Goal: Task Accomplishment & Management: Use online tool/utility

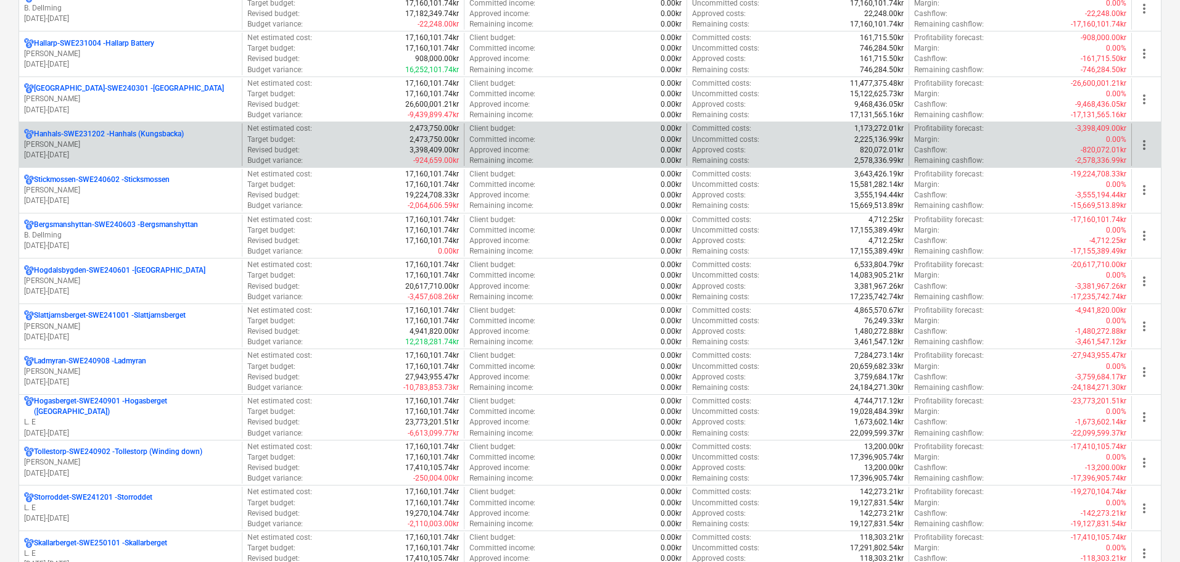
scroll to position [925, 0]
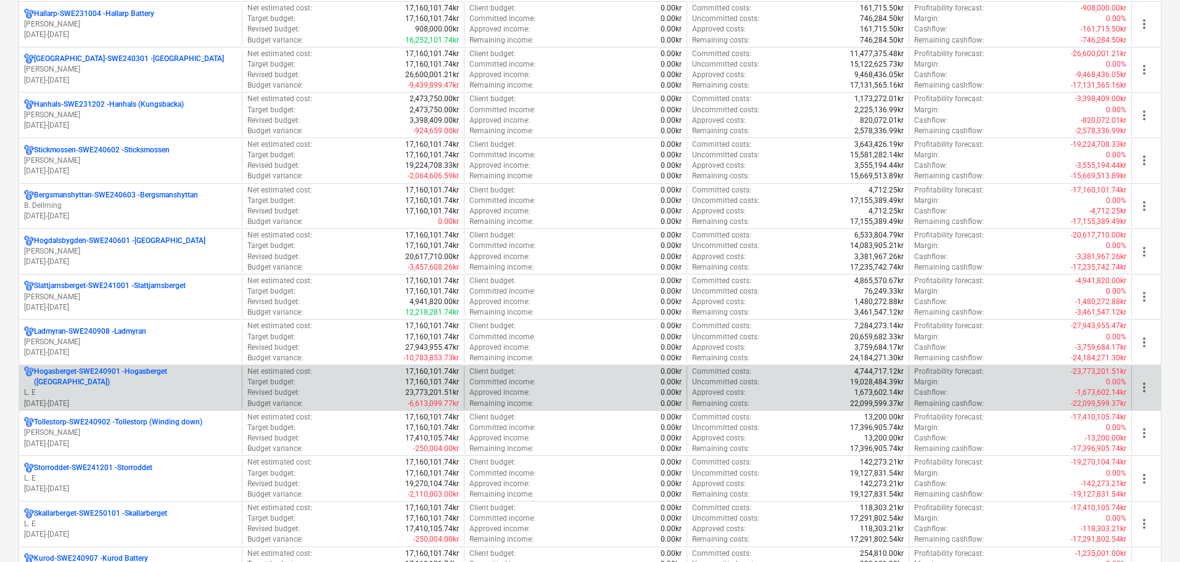
click at [174, 389] on p "L. E" at bounding box center [130, 392] width 213 height 10
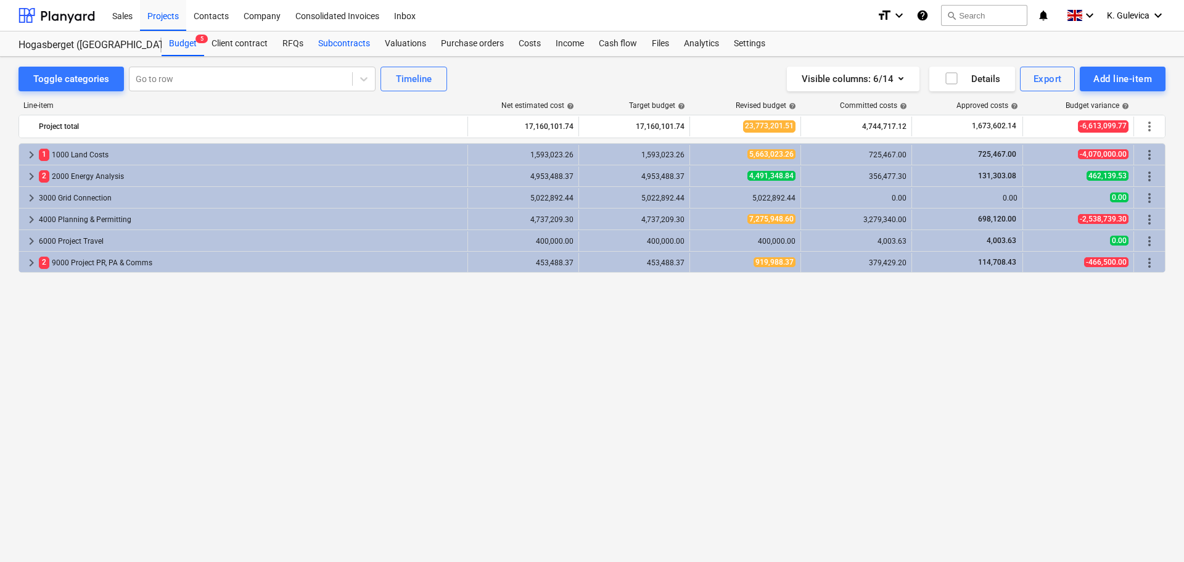
click at [339, 38] on div "Subcontracts" at bounding box center [344, 43] width 67 height 25
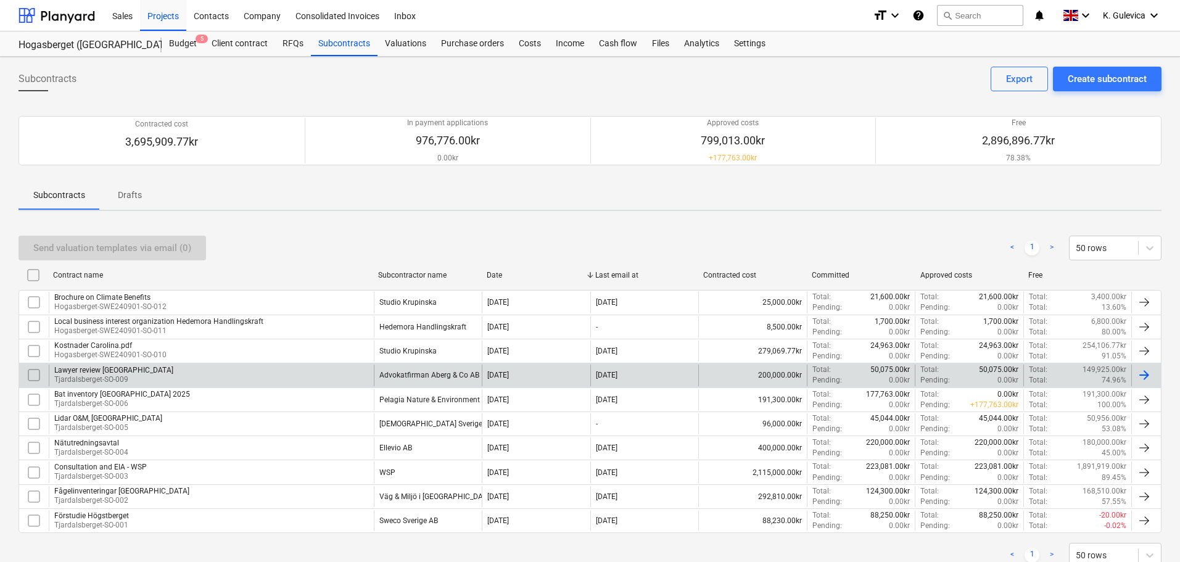
click at [421, 376] on div "Advokatfirman Aberg & Co AB" at bounding box center [429, 375] width 100 height 9
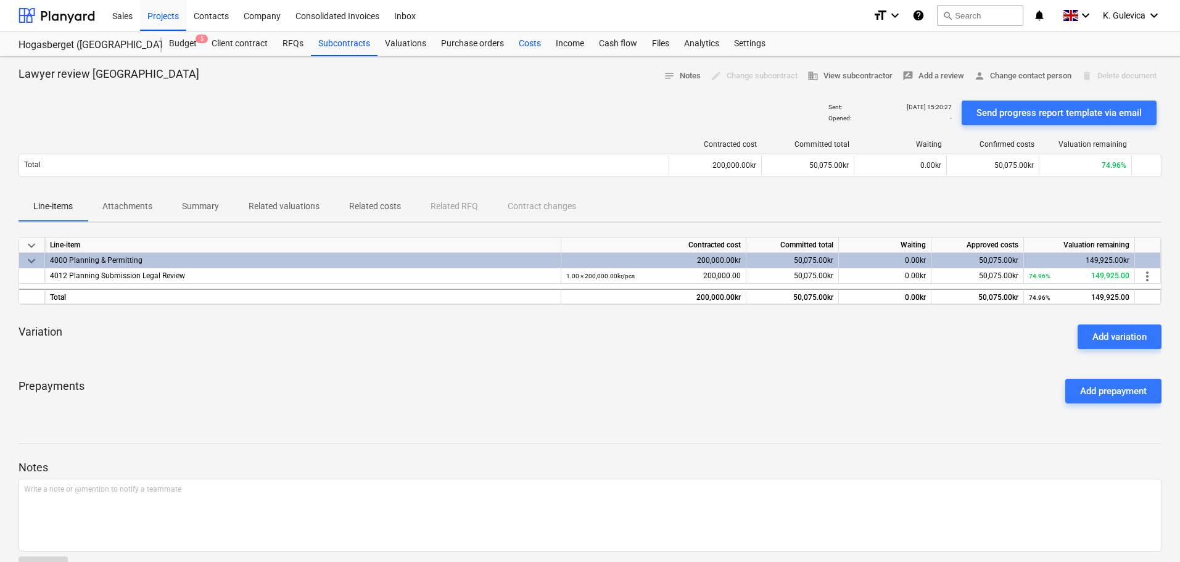
click at [527, 45] on div "Costs" at bounding box center [529, 43] width 37 height 25
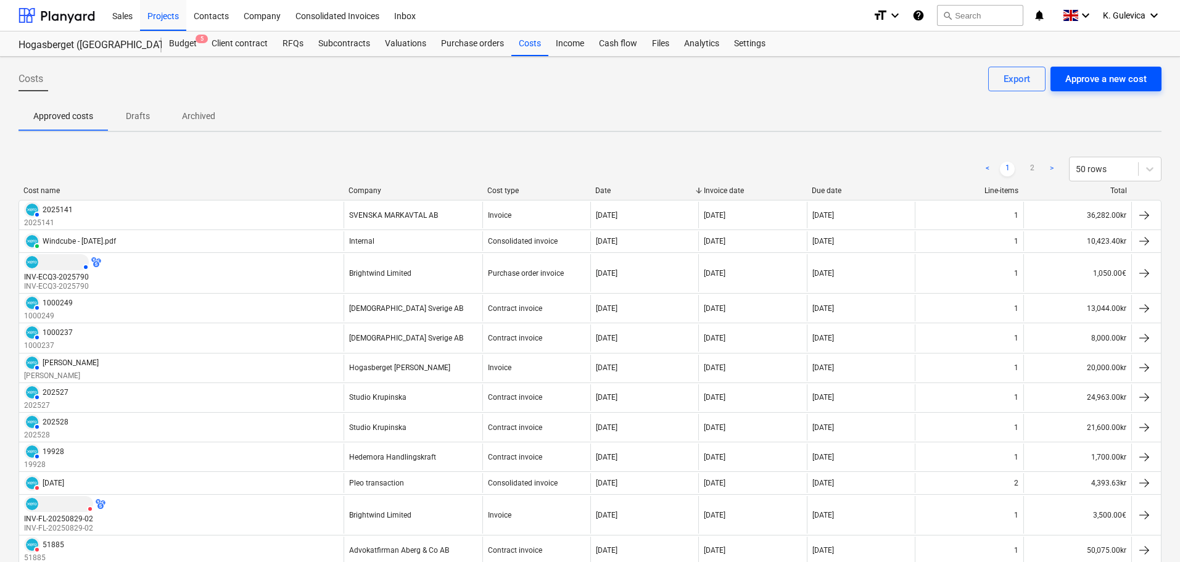
click at [1088, 76] on div "Approve a new cost" at bounding box center [1105, 79] width 81 height 16
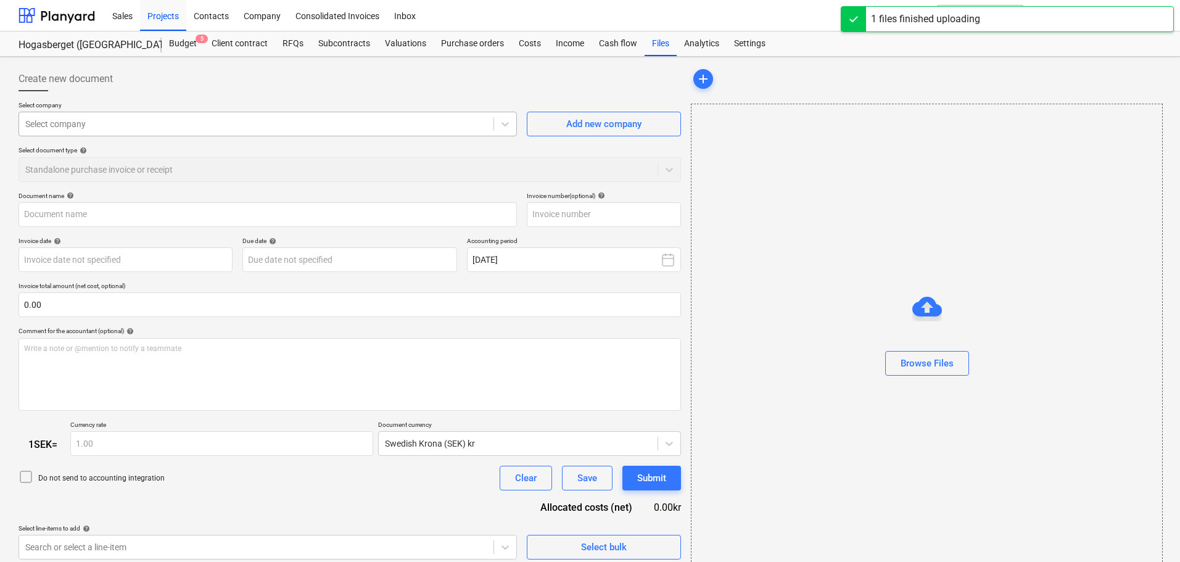
type input "Faktura_och_spec52085.pdf"
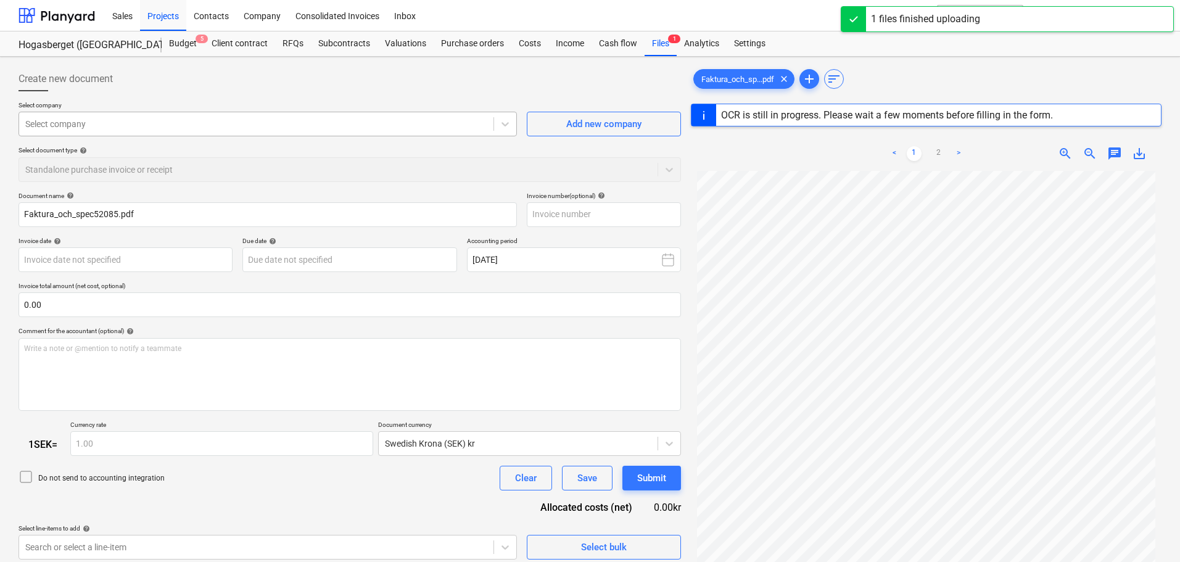
click at [162, 123] on div at bounding box center [256, 124] width 462 height 12
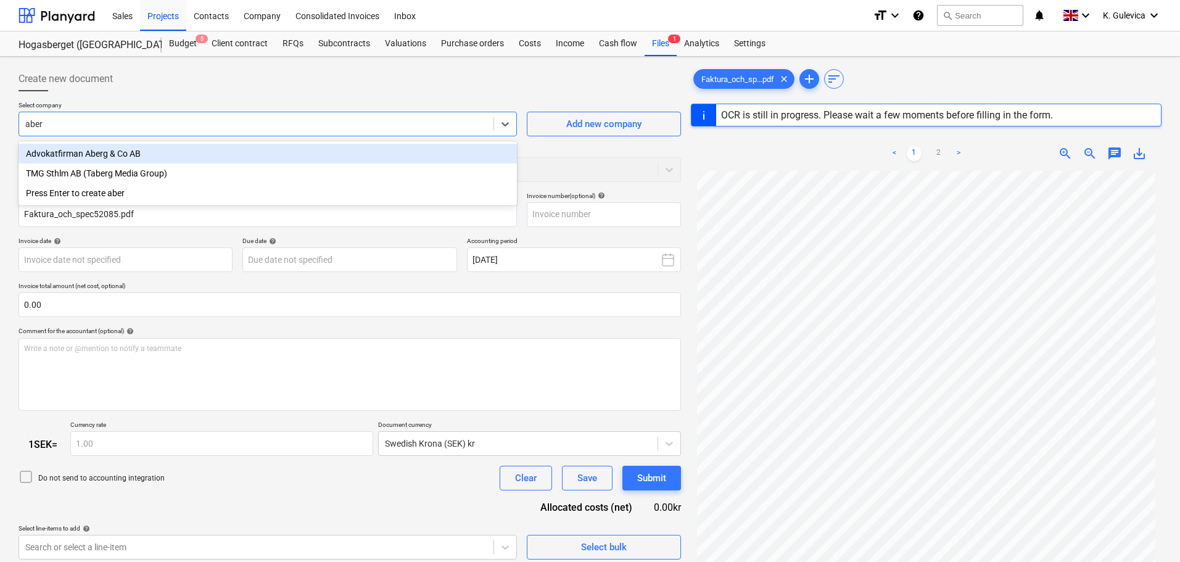
type input "aberg"
click at [105, 155] on div "Advokatfirman Aberg & Co AB" at bounding box center [268, 154] width 498 height 20
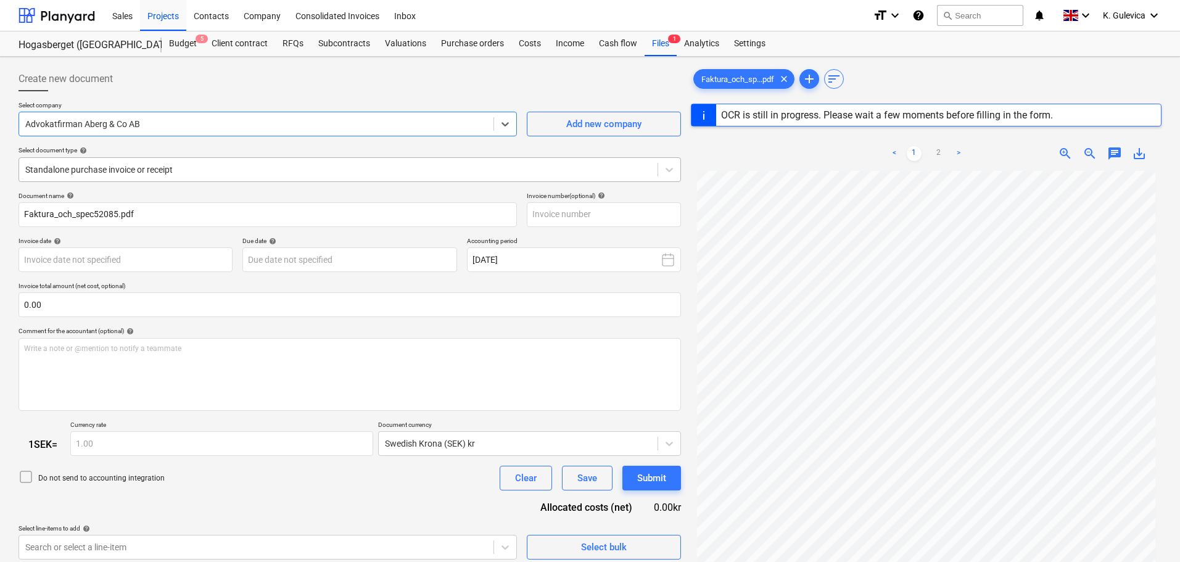
click at [287, 171] on div at bounding box center [338, 169] width 626 height 12
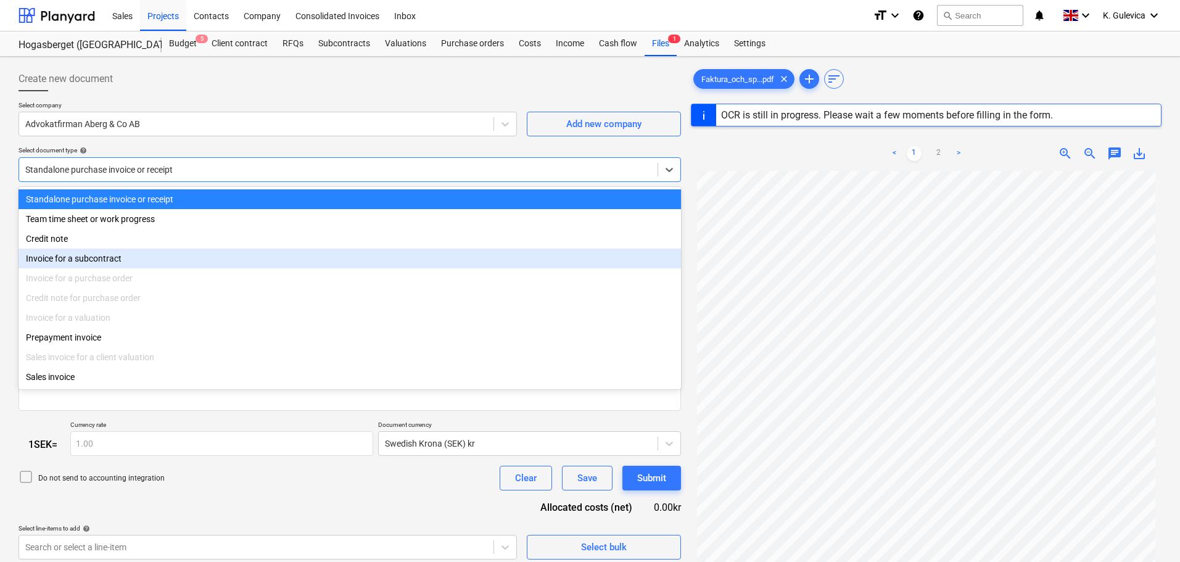
click at [105, 261] on div "Invoice for a subcontract" at bounding box center [350, 259] width 662 height 20
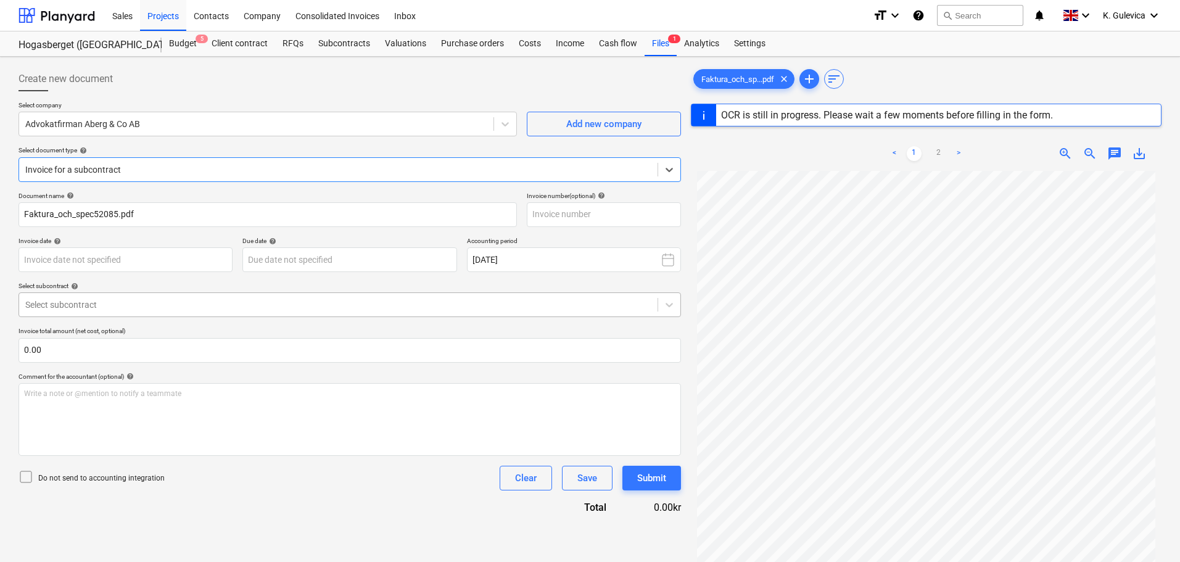
click at [208, 309] on div at bounding box center [338, 305] width 626 height 12
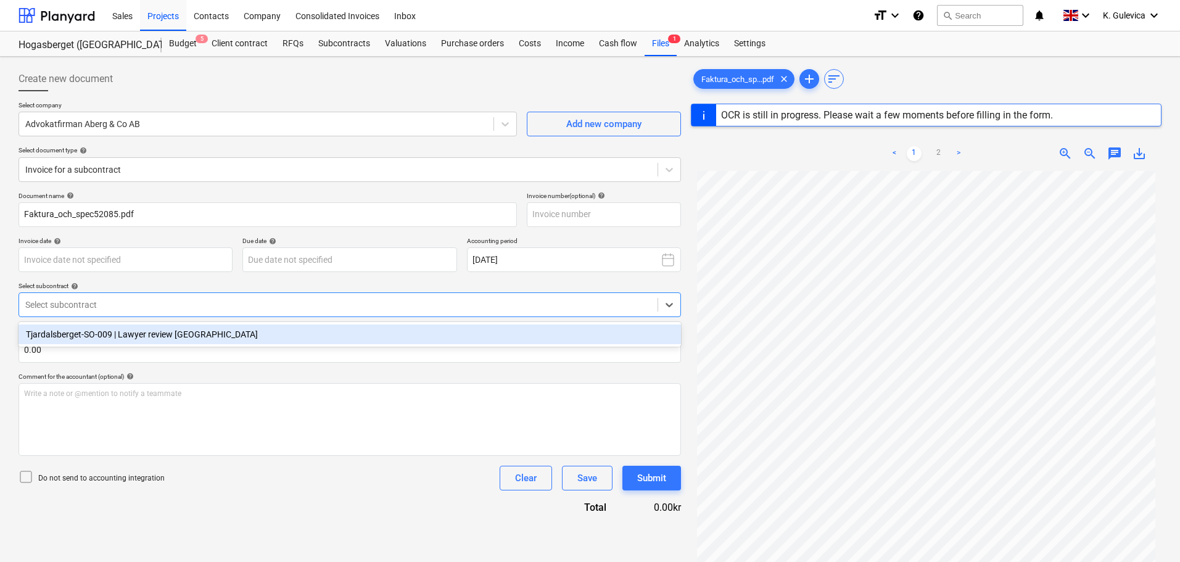
click at [149, 341] on div "Tjardalsberget-SO-009 | Lawyer review [GEOGRAPHIC_DATA]" at bounding box center [350, 334] width 662 height 20
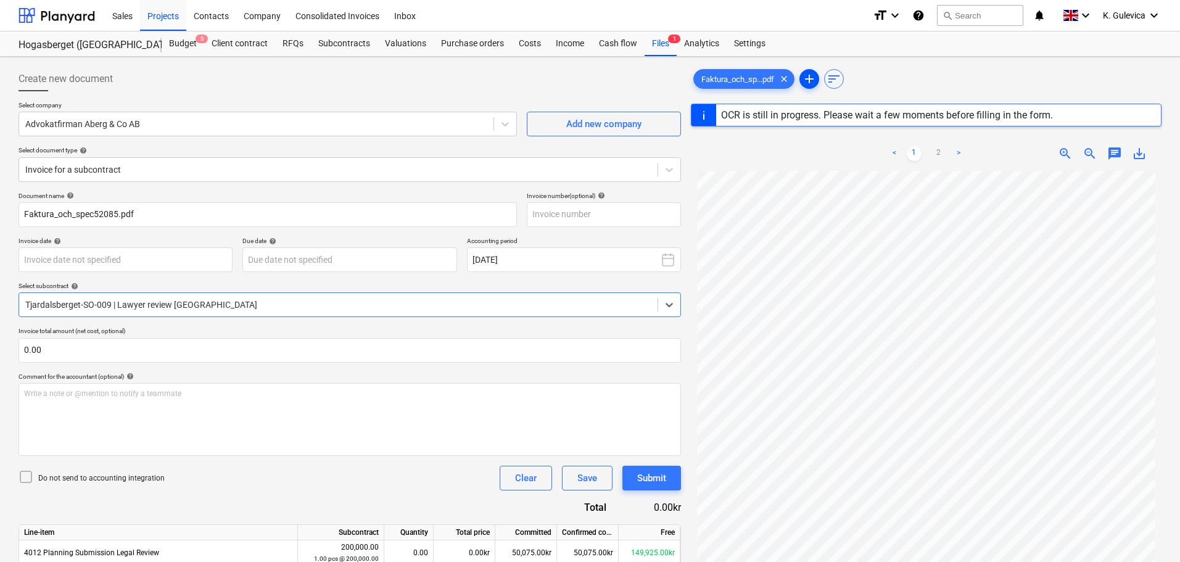
click at [810, 78] on span "add" at bounding box center [809, 79] width 15 height 15
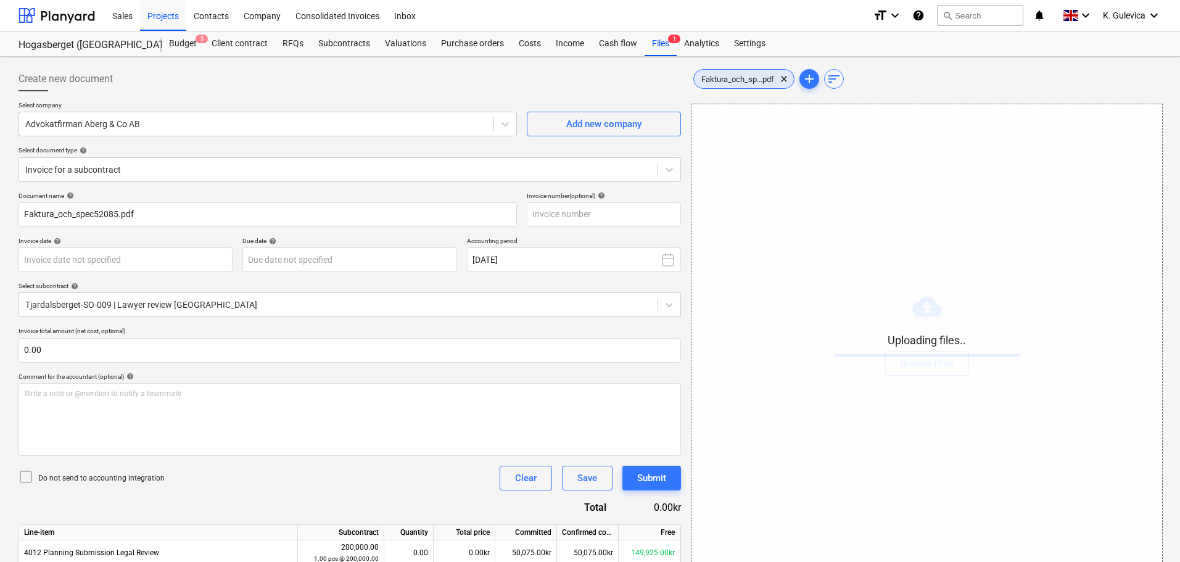
click at [723, 77] on span "Faktura_och_sp...pdf" at bounding box center [738, 79] width 88 height 9
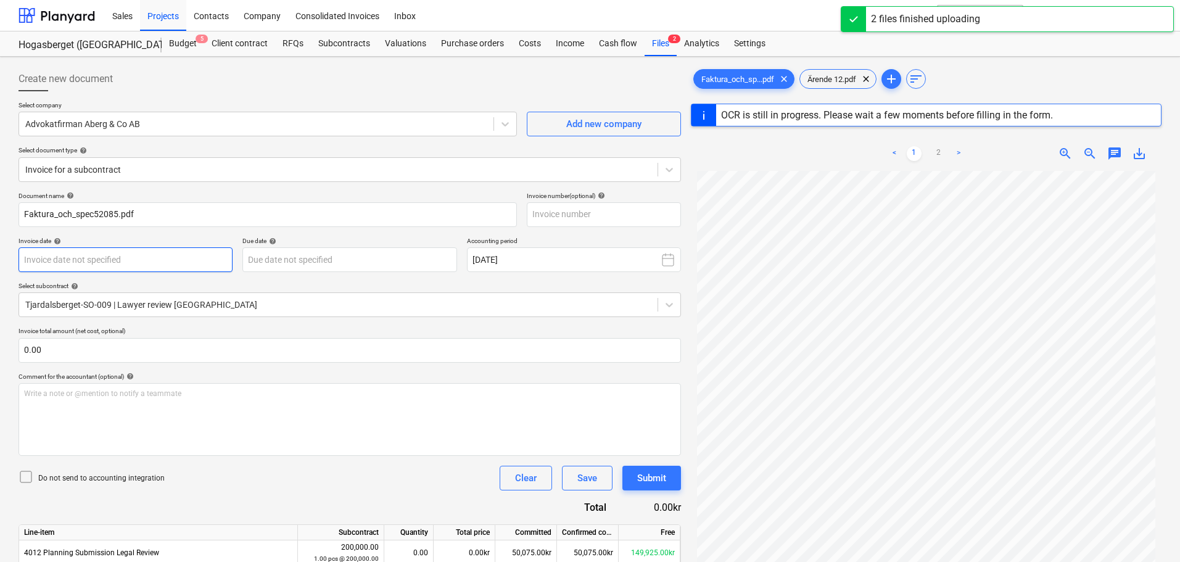
click at [149, 262] on body "Sales Projects Contacts Company Consolidated Invoices Inbox format_size keyboar…" at bounding box center [590, 281] width 1180 height 562
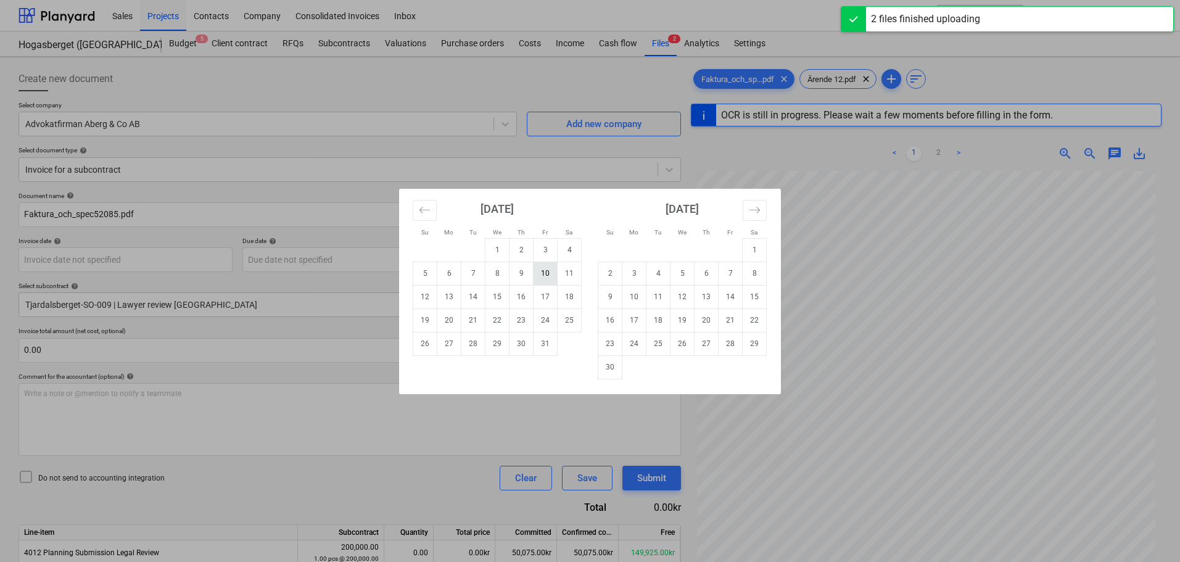
click at [542, 274] on td "10" at bounding box center [546, 273] width 24 height 23
type input "[DATE]"
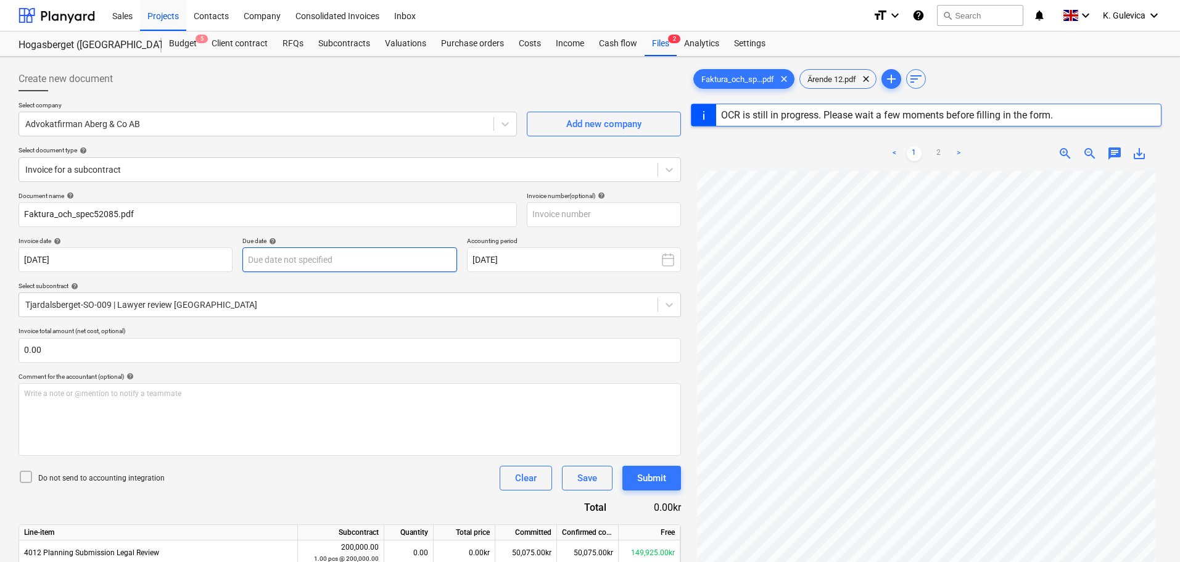
click at [379, 263] on body "Sales Projects Contacts Company Consolidated Invoices Inbox format_size keyboar…" at bounding box center [590, 281] width 1180 height 562
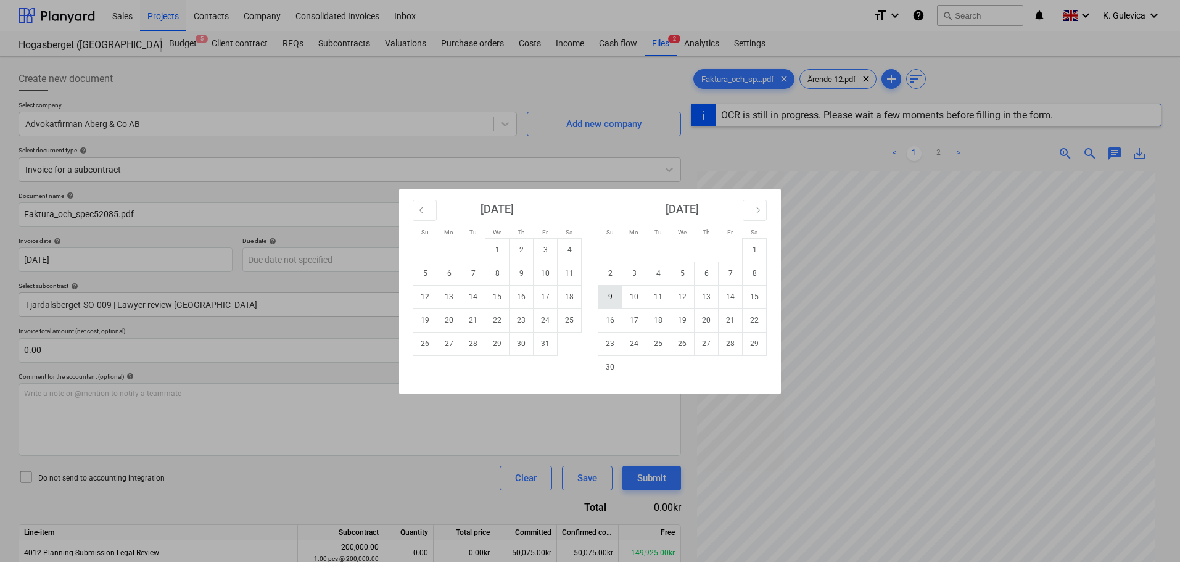
click at [608, 297] on td "9" at bounding box center [610, 296] width 24 height 23
type input "[DATE]"
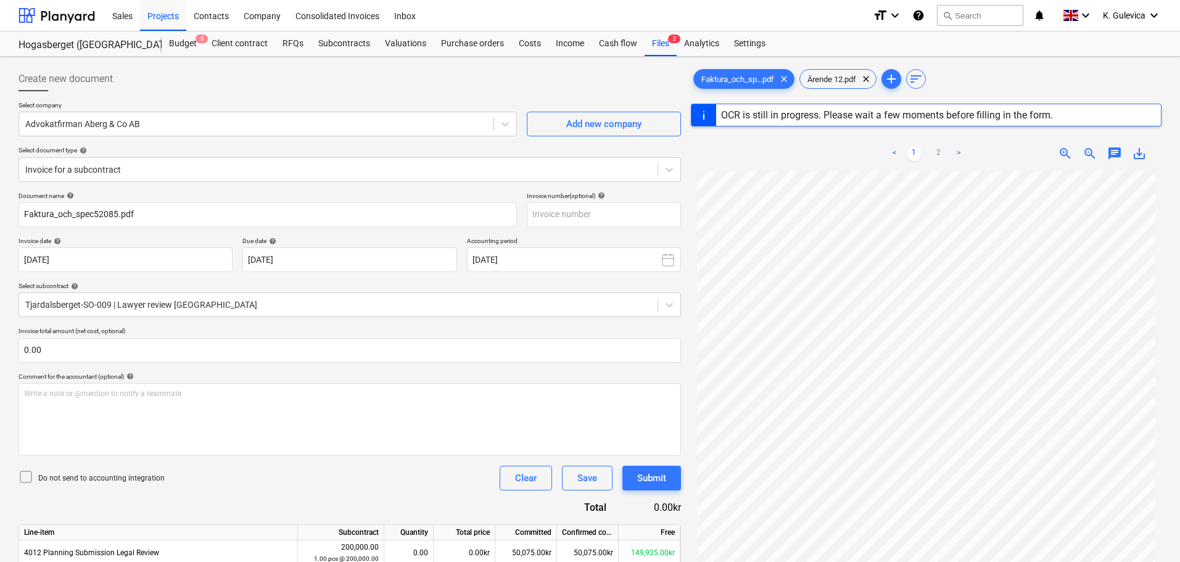
type input "52085"
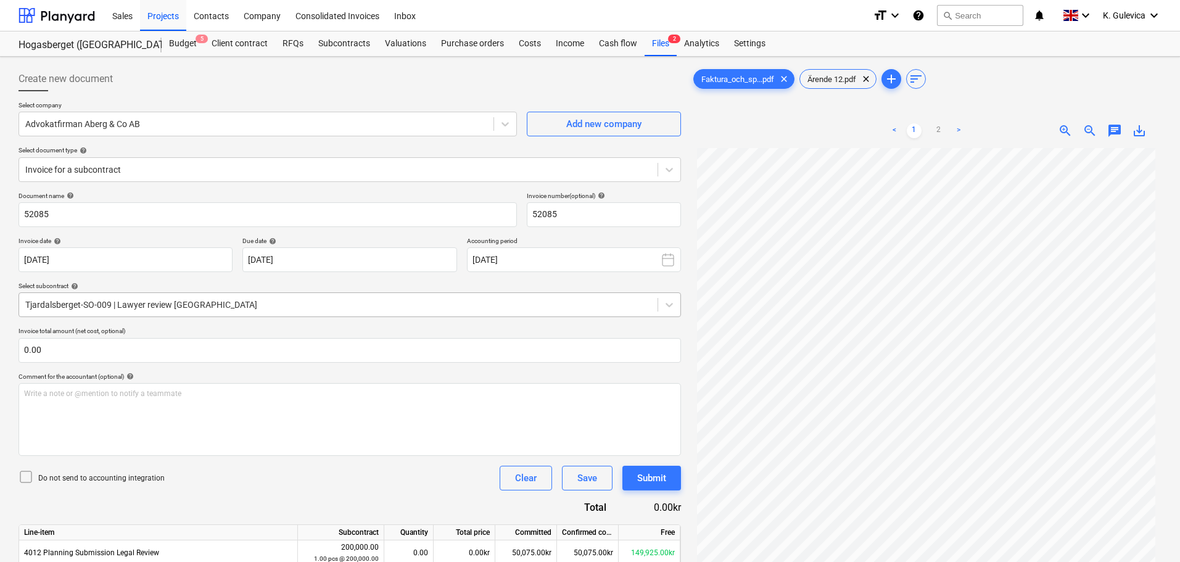
scroll to position [123, 0]
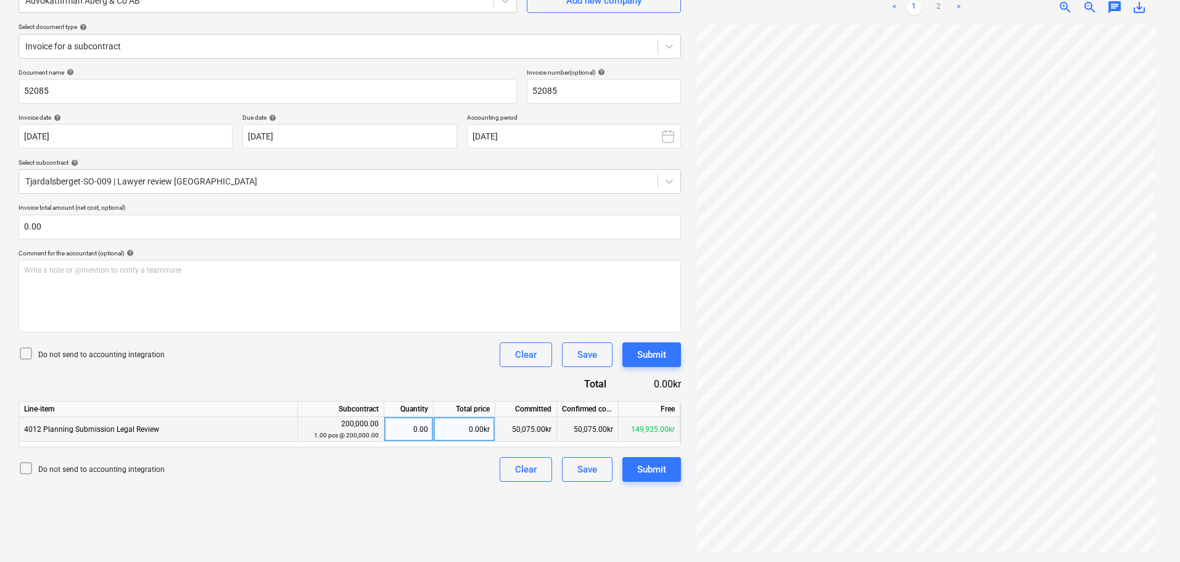
click at [474, 428] on div "0.00kr" at bounding box center [465, 429] width 62 height 25
type input "5700"
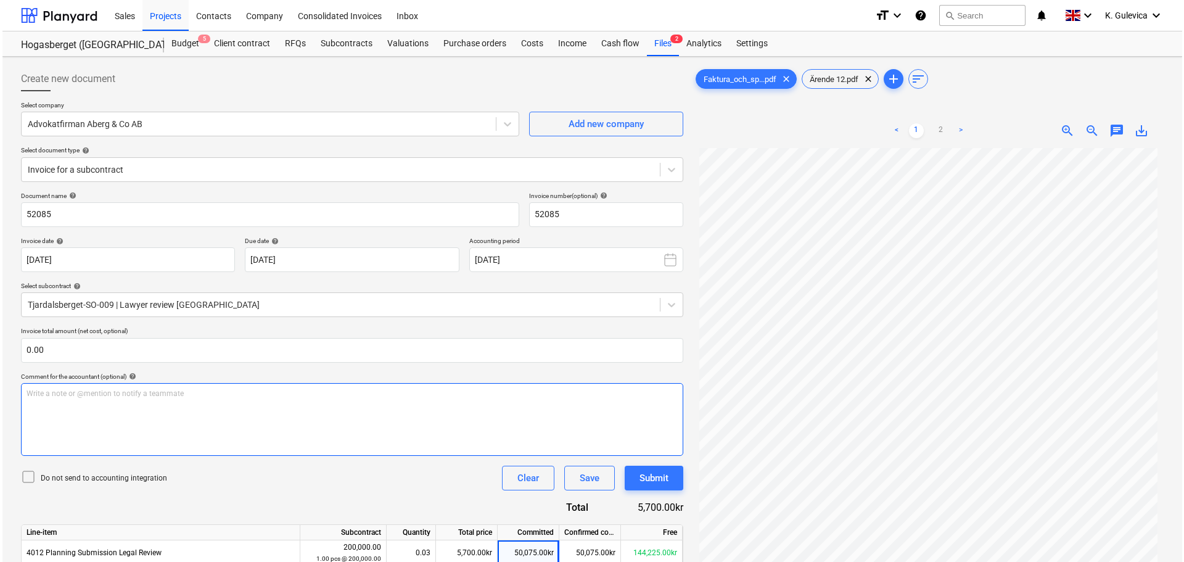
scroll to position [123, 0]
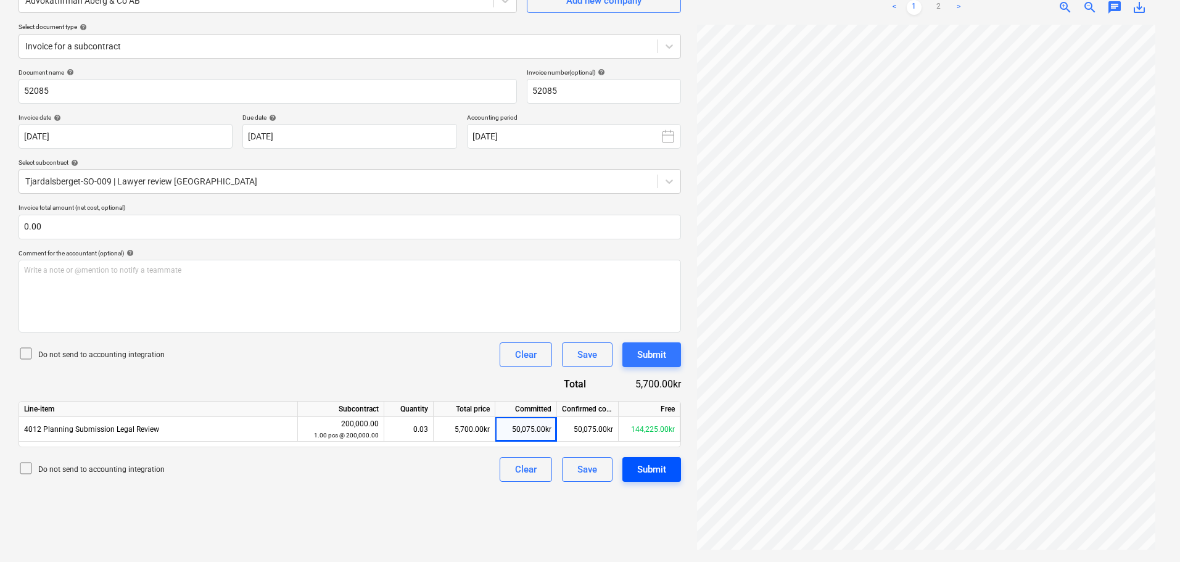
click at [667, 471] on button "Submit" at bounding box center [651, 469] width 59 height 25
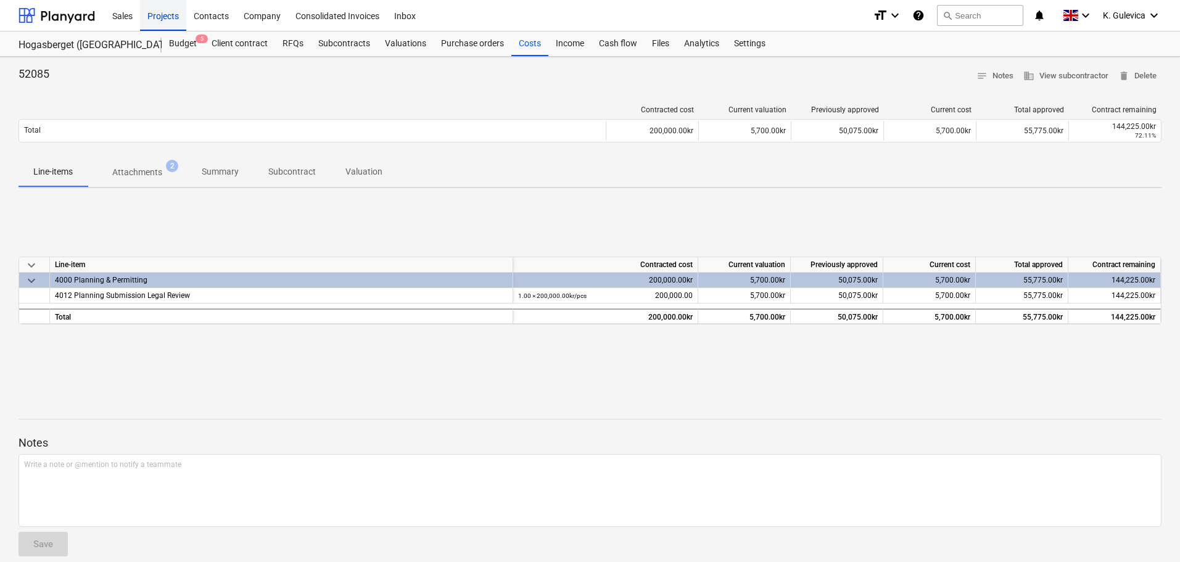
click at [157, 11] on div "Projects" at bounding box center [163, 14] width 46 height 31
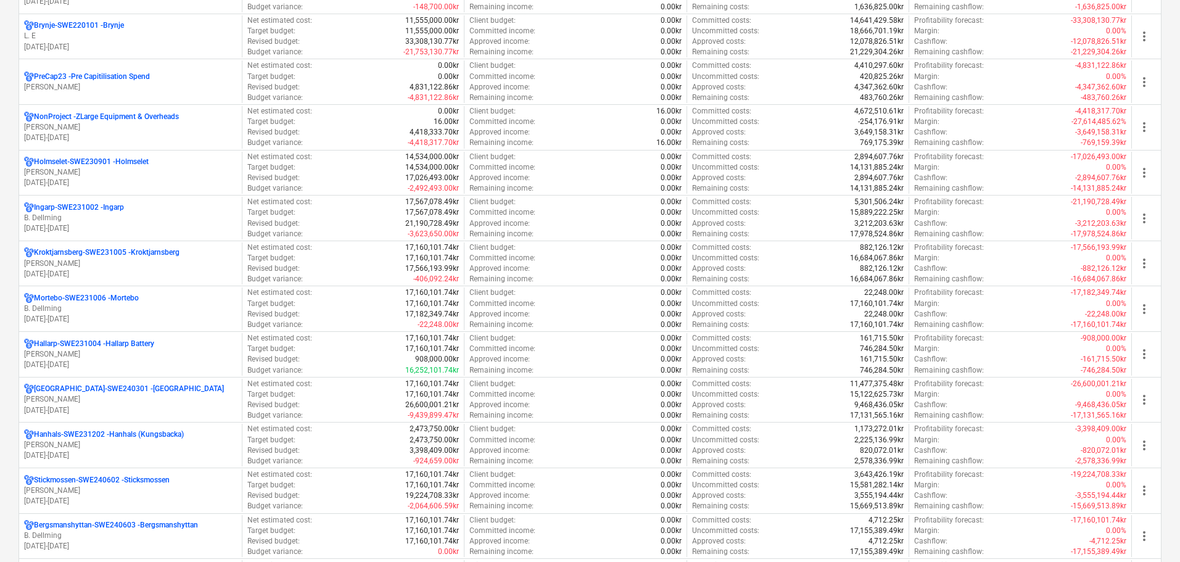
scroll to position [617, 0]
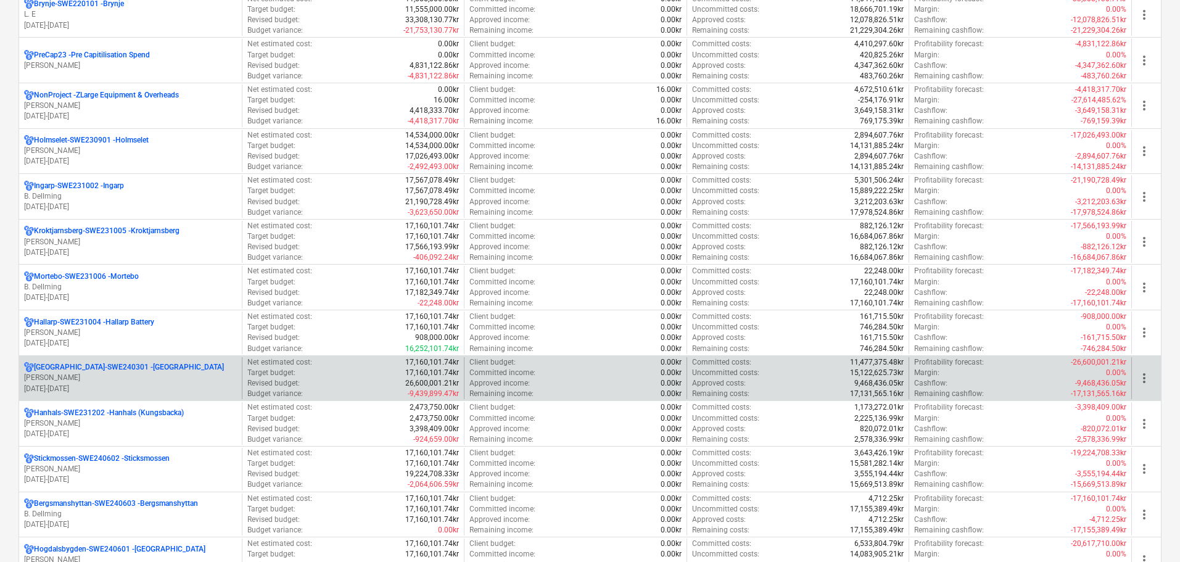
click at [81, 375] on p "[PERSON_NAME]" at bounding box center [130, 378] width 213 height 10
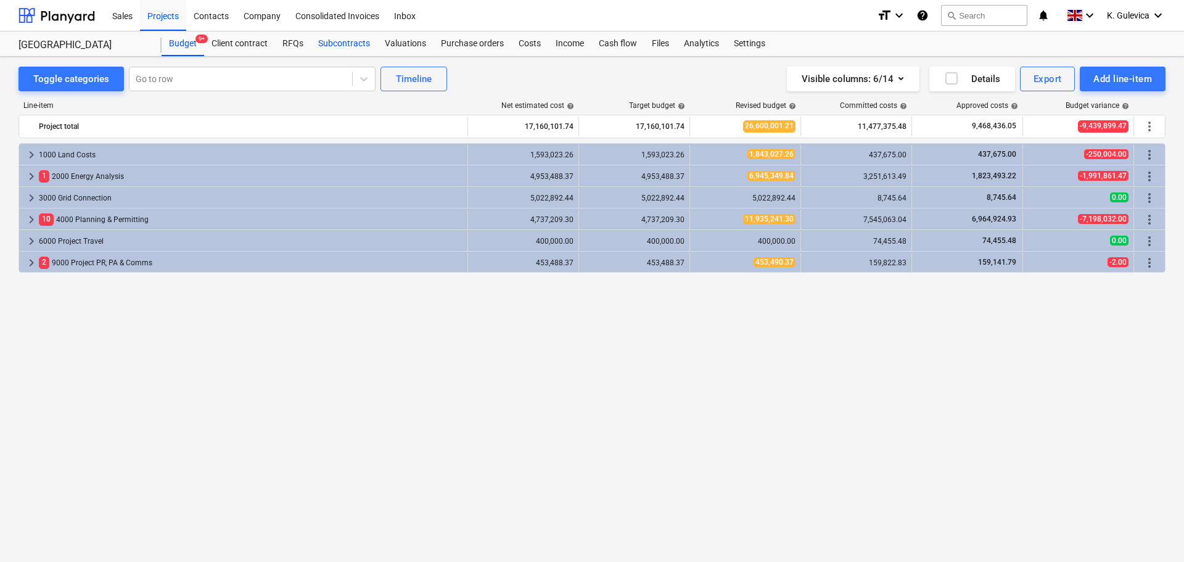
click at [320, 42] on div "Subcontracts" at bounding box center [344, 43] width 67 height 25
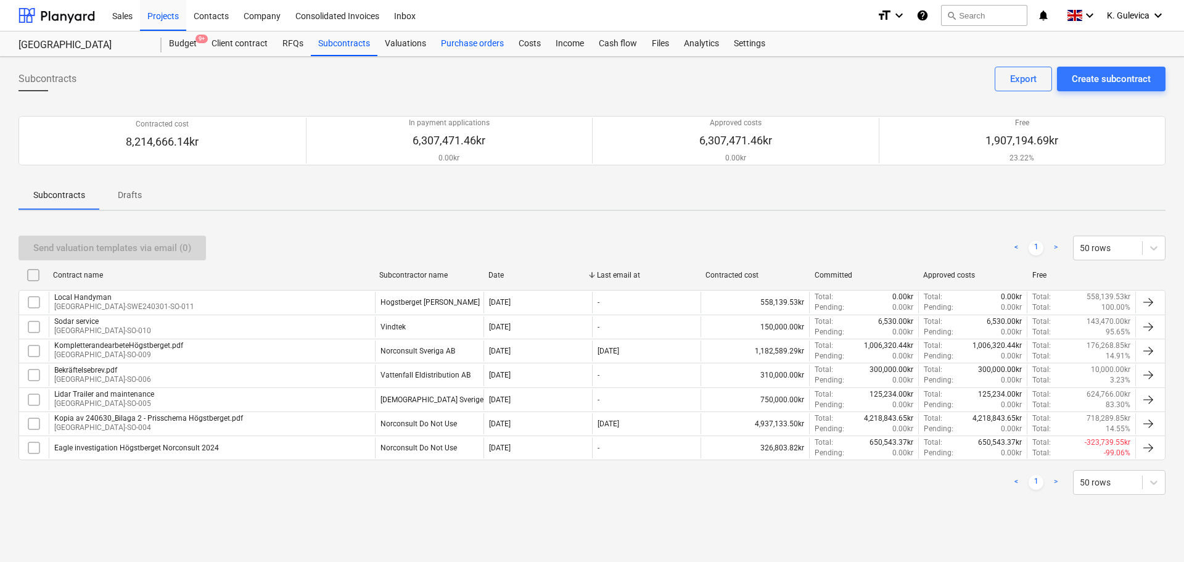
click at [454, 44] on div "Purchase orders" at bounding box center [473, 43] width 78 height 25
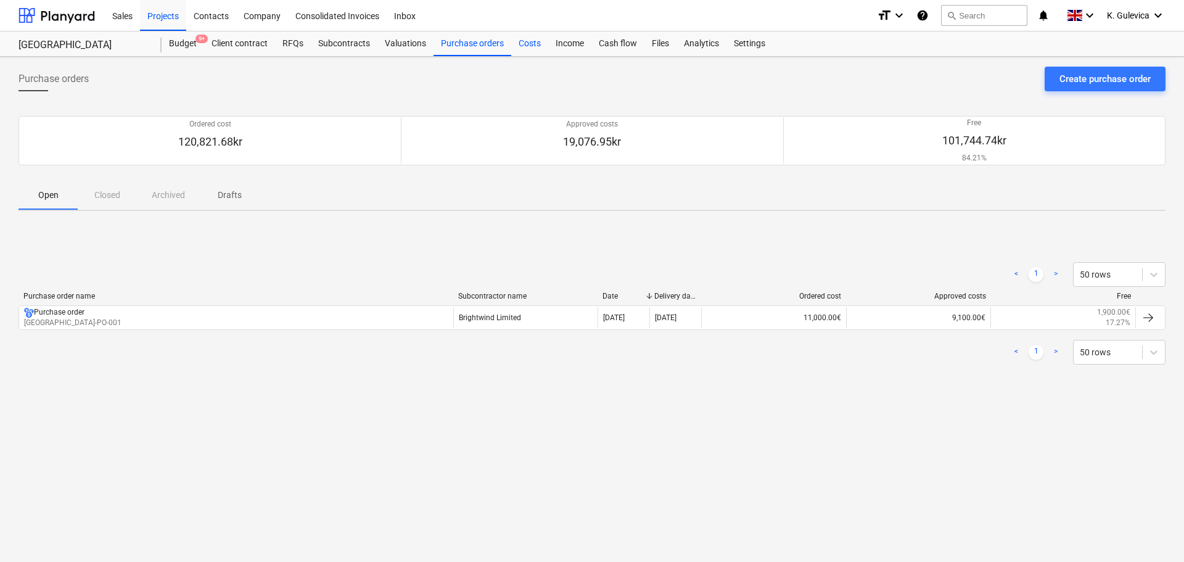
click at [522, 44] on div "Costs" at bounding box center [529, 43] width 37 height 25
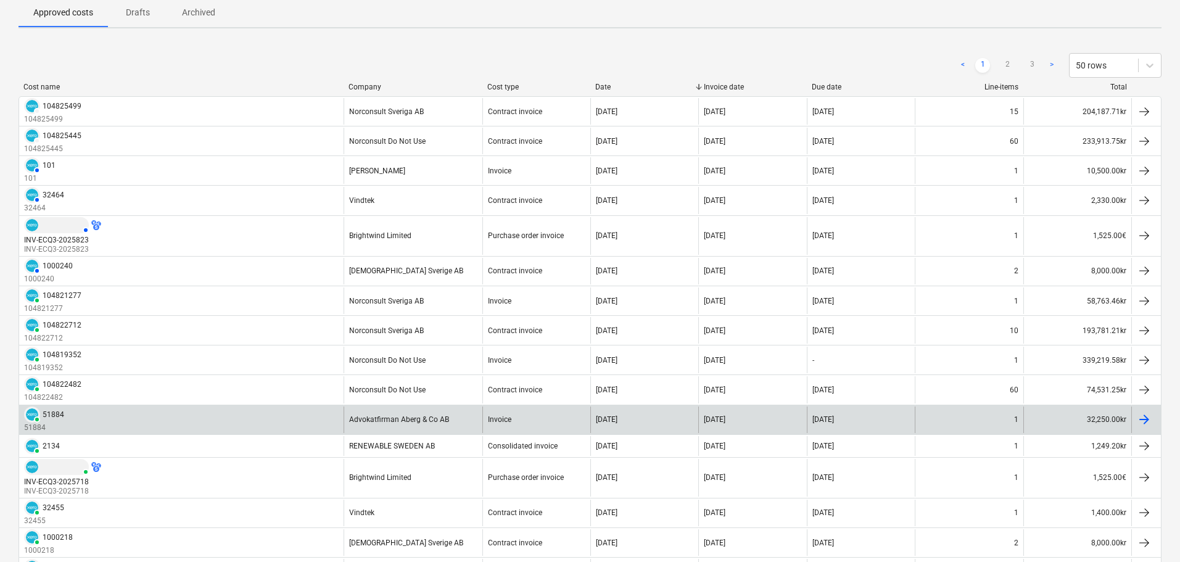
scroll to position [123, 0]
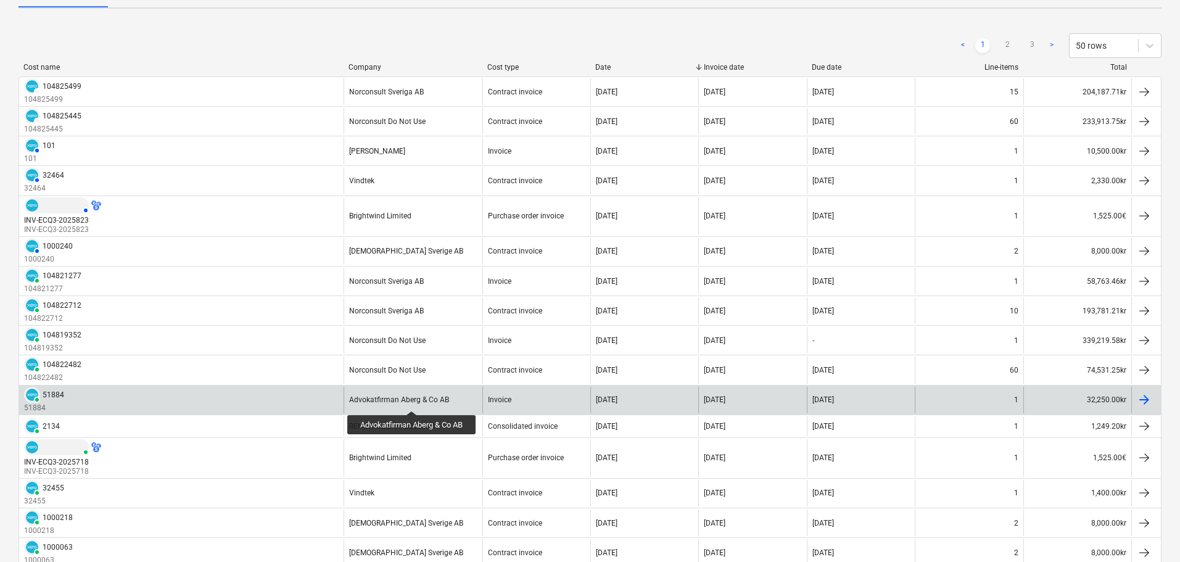
click at [413, 400] on div "Advokatfirman Aberg & Co AB" at bounding box center [399, 399] width 100 height 9
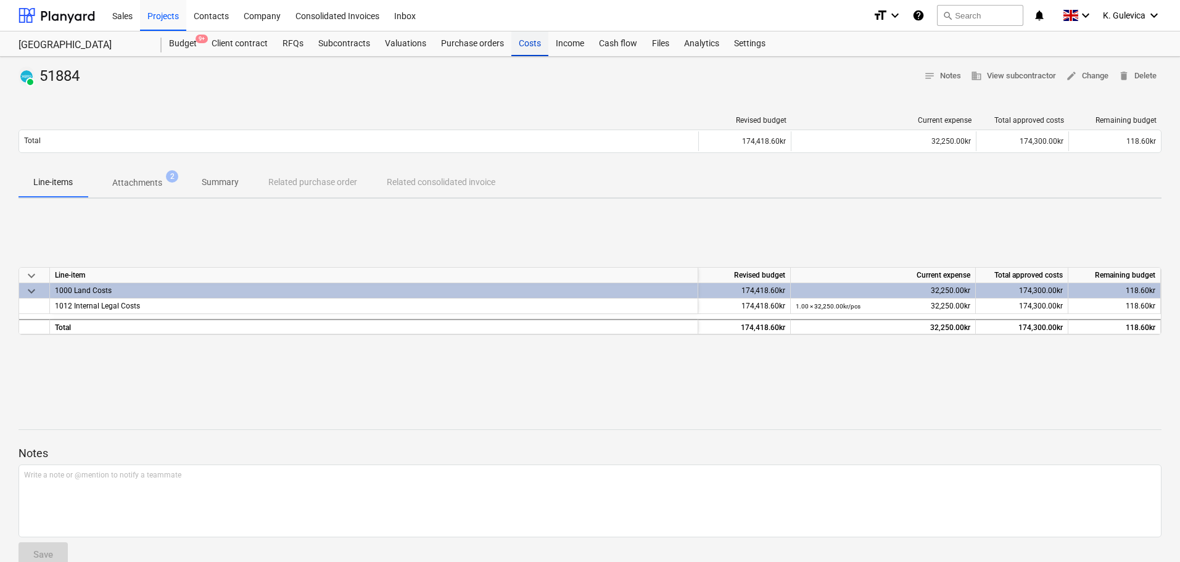
click at [520, 46] on div "Costs" at bounding box center [529, 43] width 37 height 25
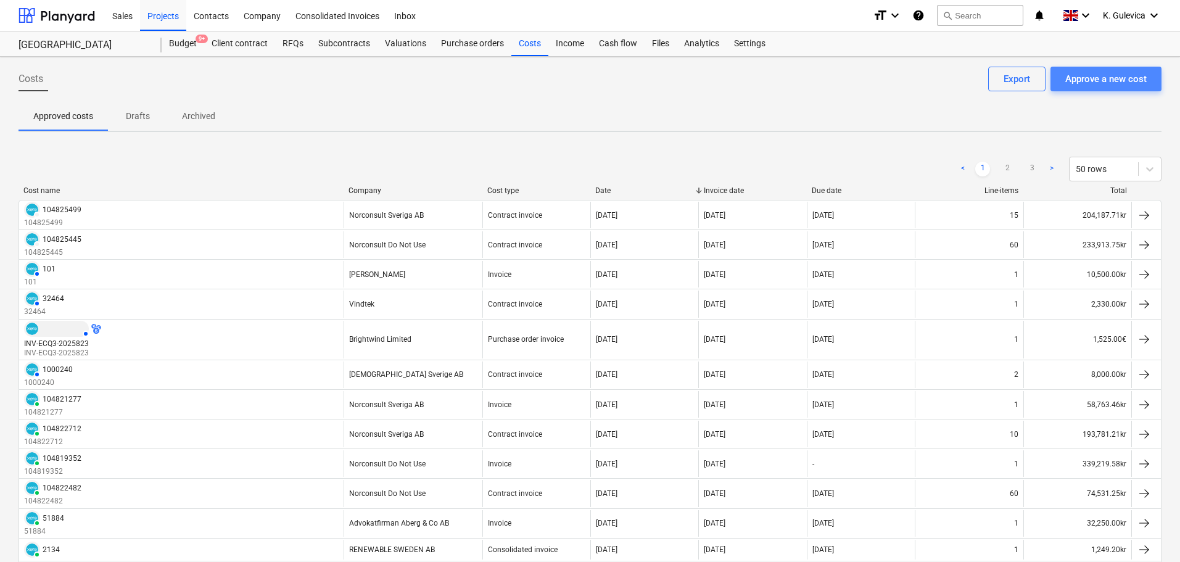
click at [1122, 79] on div "Approve a new cost" at bounding box center [1105, 79] width 81 height 16
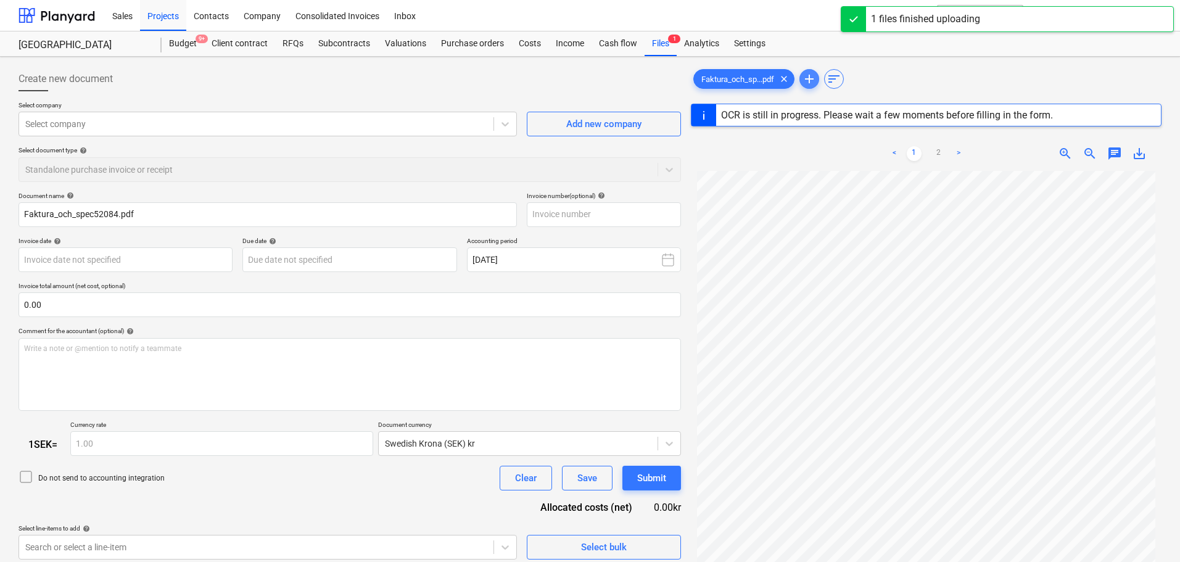
click at [811, 80] on span "add" at bounding box center [809, 79] width 15 height 15
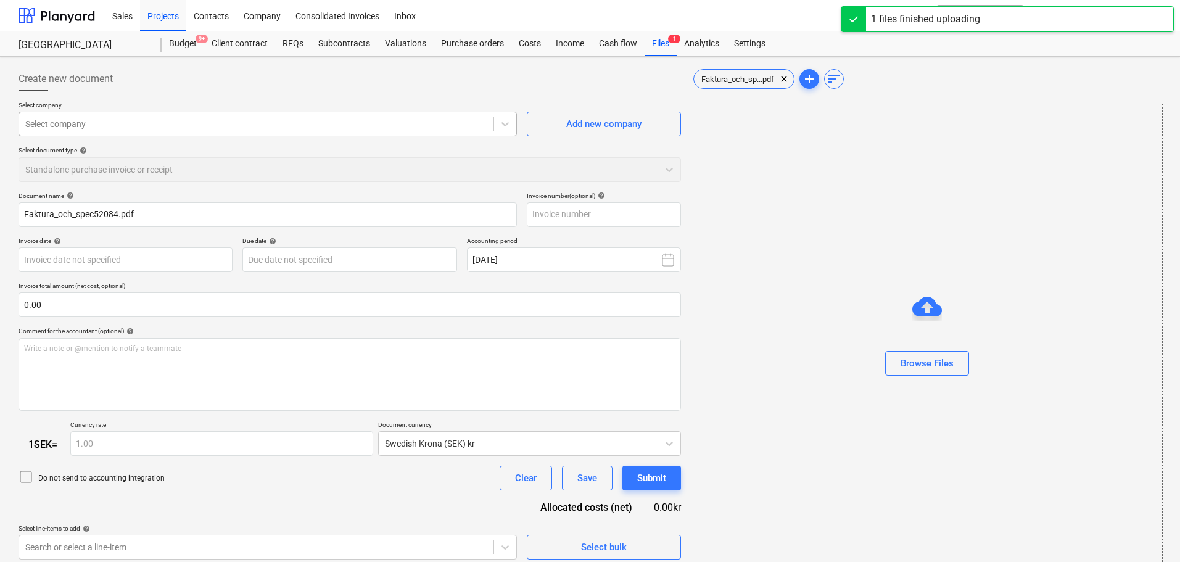
type input "52084"
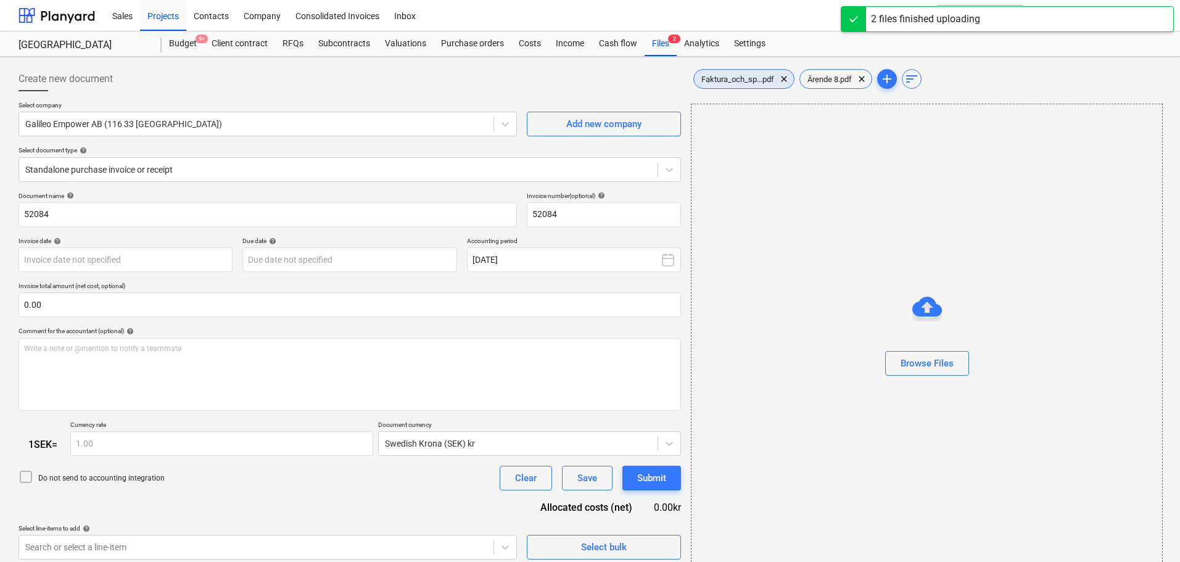
click at [730, 75] on span "Faktura_och_sp...pdf" at bounding box center [738, 79] width 88 height 9
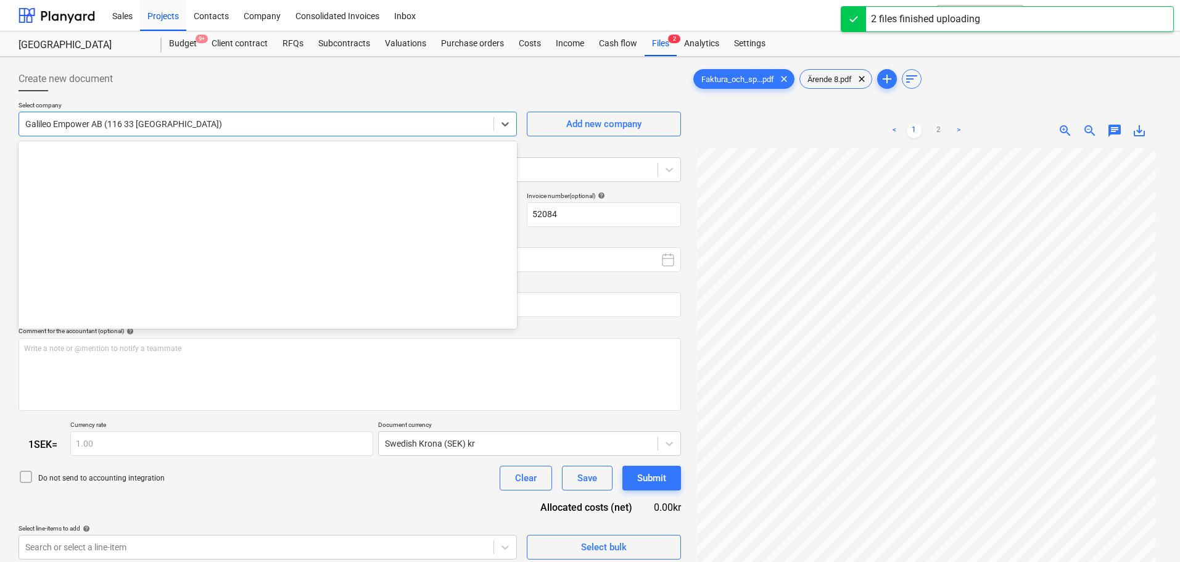
click at [205, 123] on div at bounding box center [256, 124] width 462 height 12
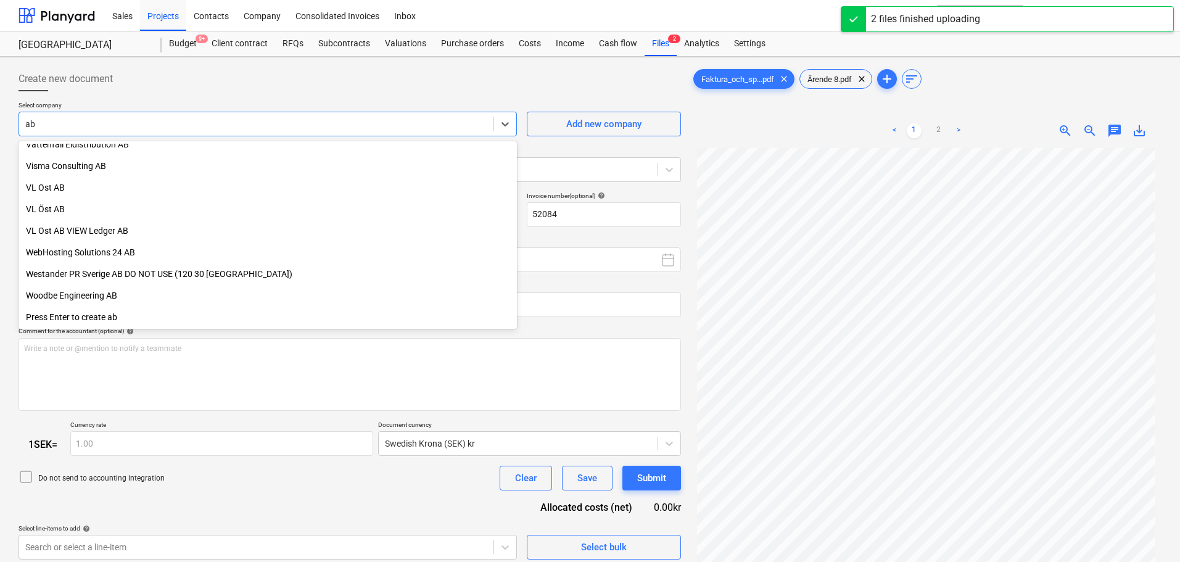
scroll to position [2686, 0]
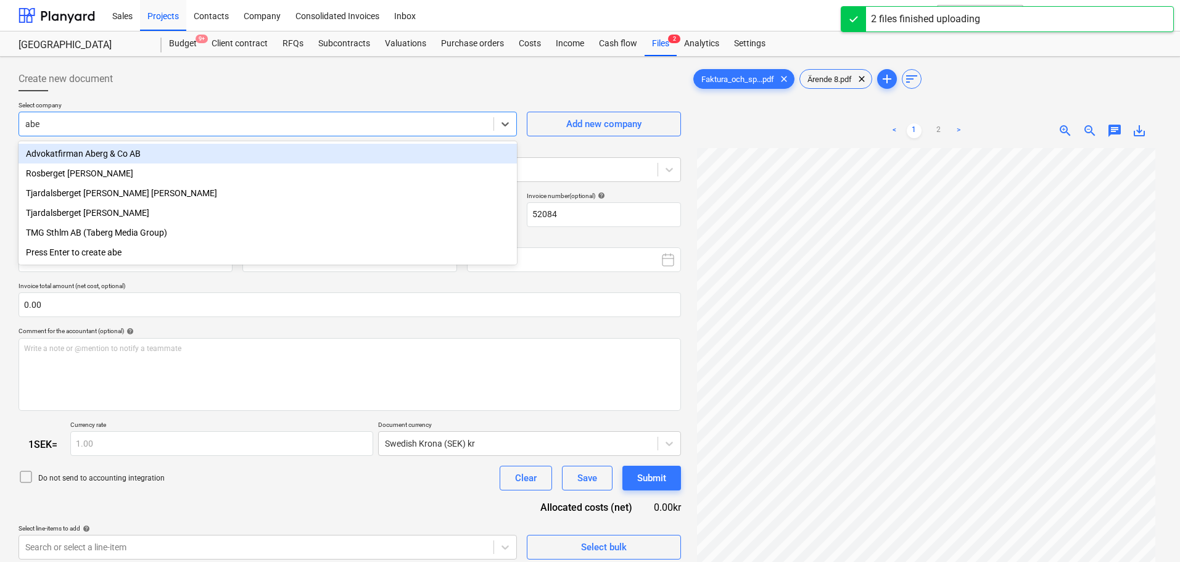
type input "aber"
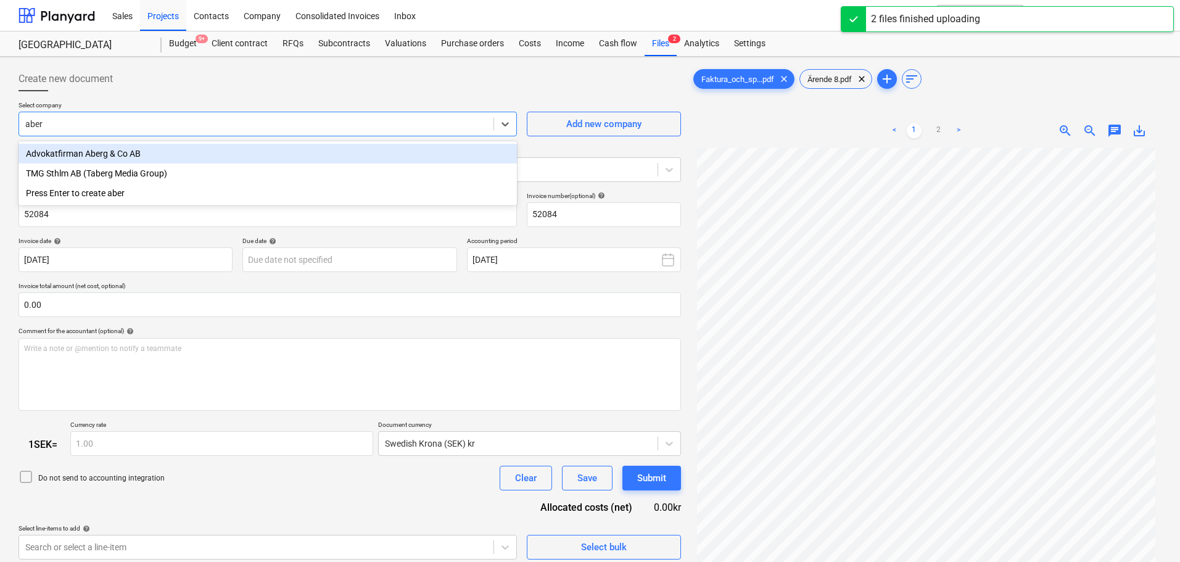
type input "[DATE]"
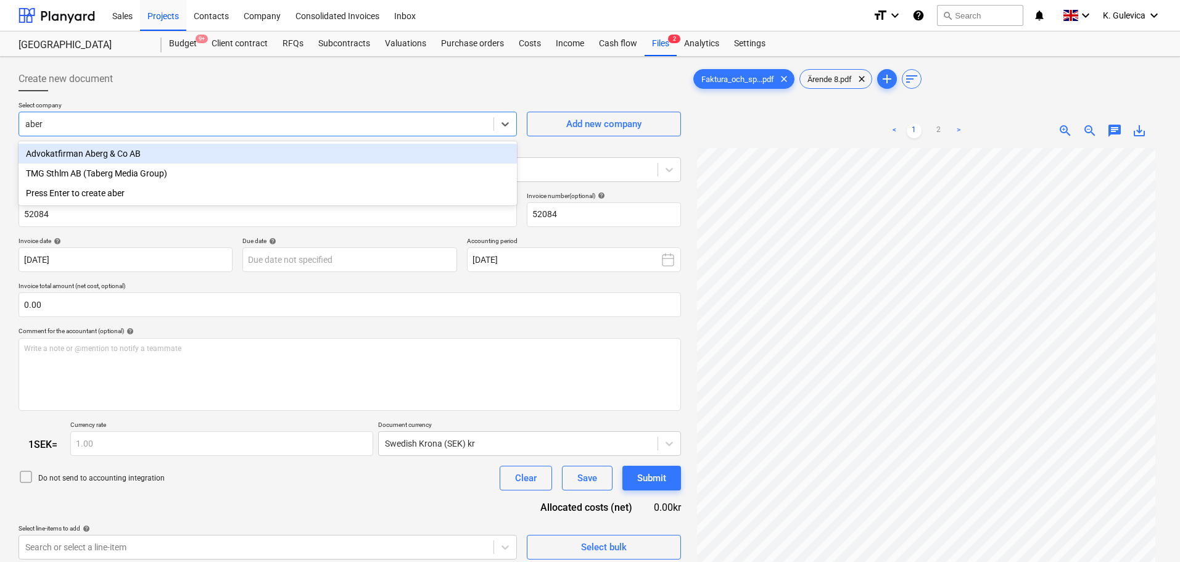
click at [197, 146] on div "Advokatfirman Aberg & Co AB" at bounding box center [268, 154] width 498 height 20
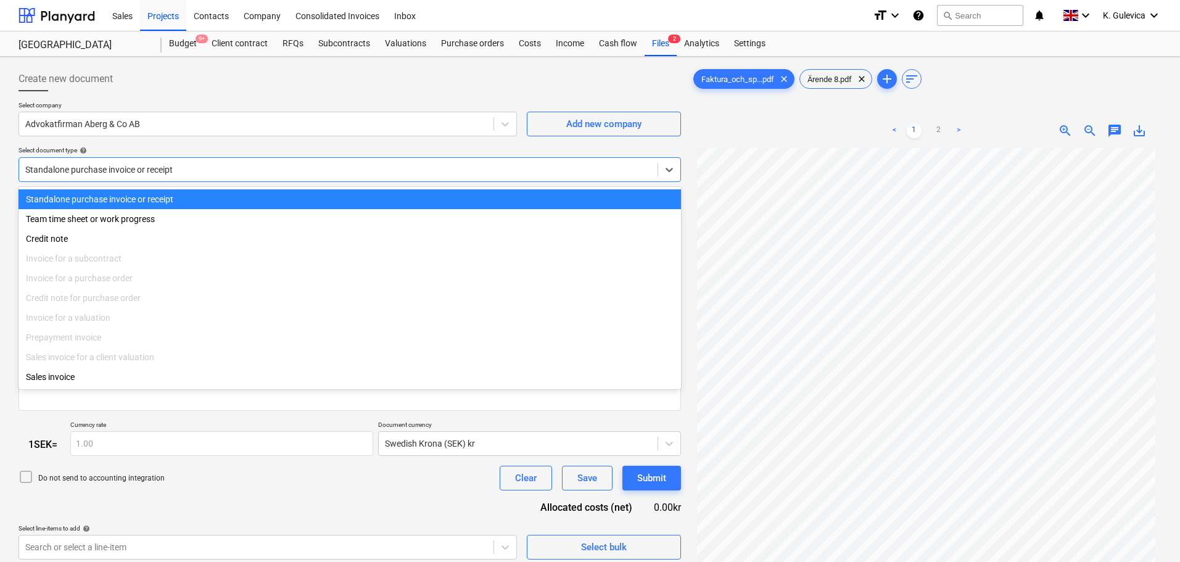
click at [230, 170] on div at bounding box center [338, 169] width 626 height 12
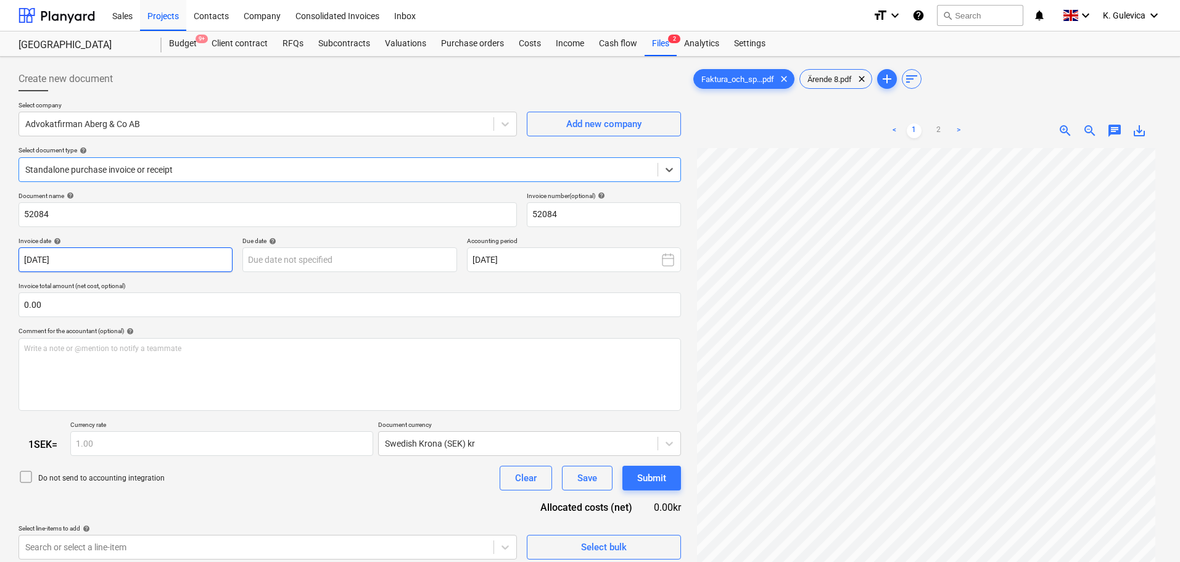
click at [126, 268] on body "Sales Projects Contacts Company Consolidated Invoices Inbox format_size keyboar…" at bounding box center [590, 281] width 1180 height 562
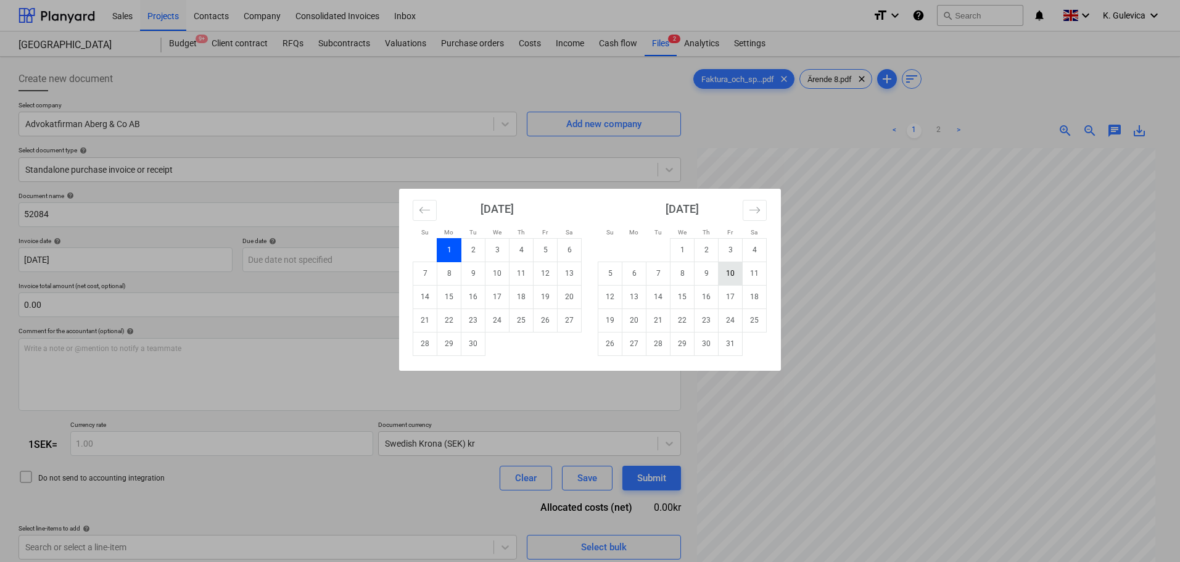
click at [733, 273] on td "10" at bounding box center [731, 273] width 24 height 23
type input "[DATE]"
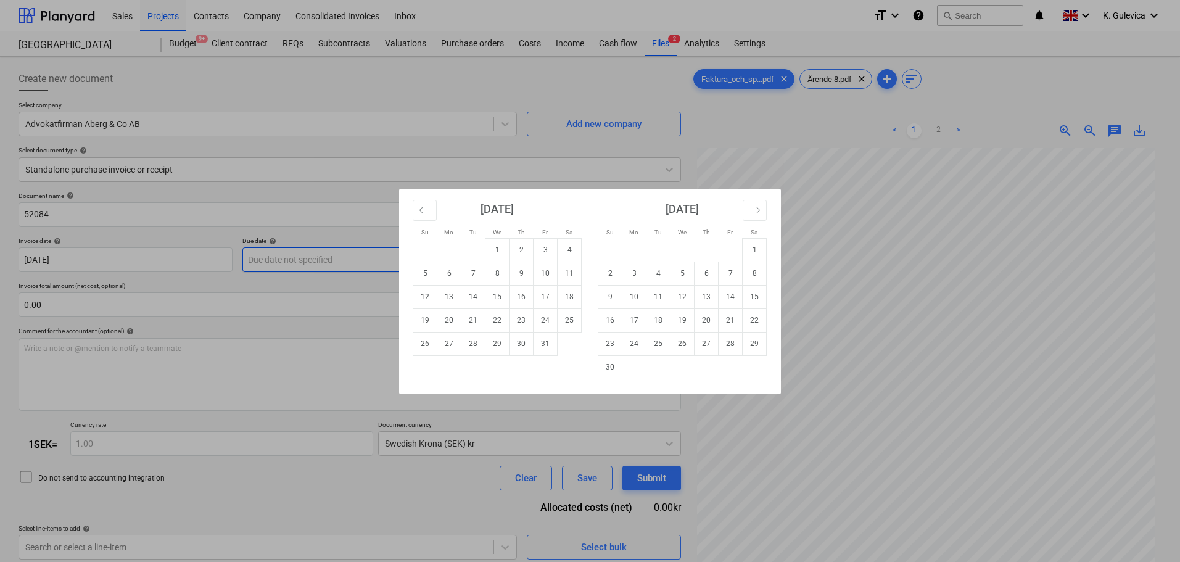
click at [364, 261] on body "Sales Projects Contacts Company Consolidated Invoices Inbox format_size keyboar…" at bounding box center [590, 281] width 1180 height 562
click at [613, 299] on td "9" at bounding box center [610, 296] width 24 height 23
type input "[DATE]"
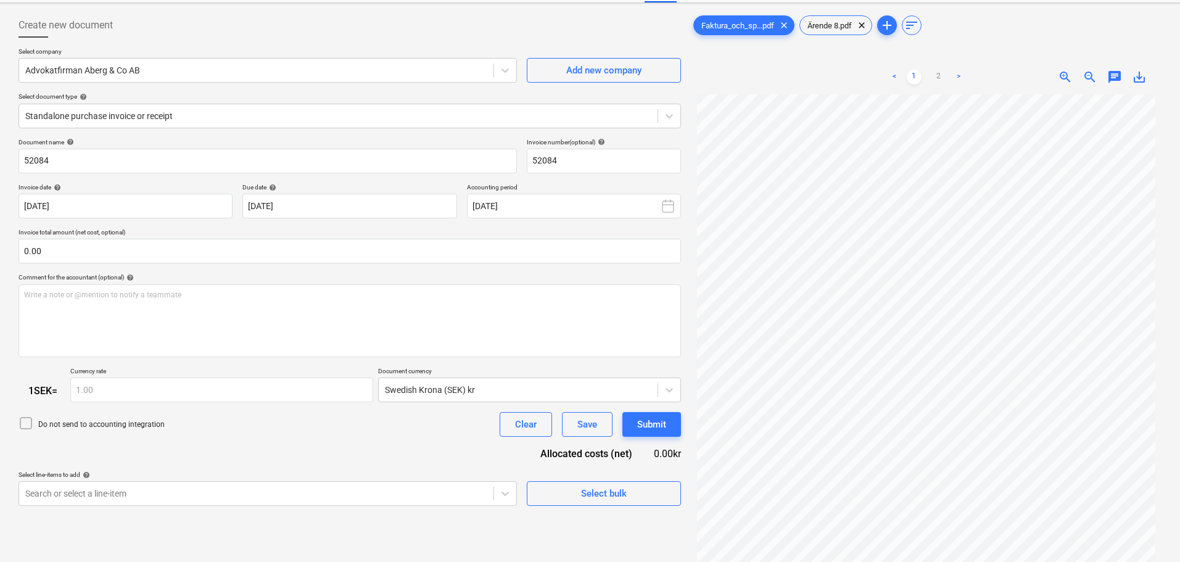
scroll to position [123, 0]
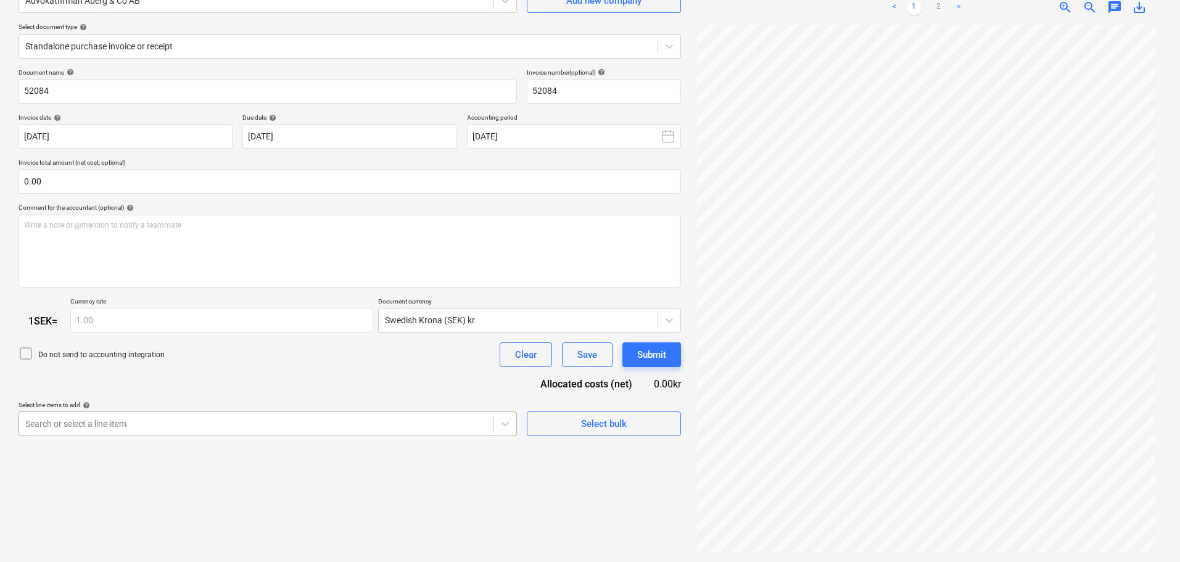
click at [284, 422] on body "Sales Projects Contacts Company Consolidated Invoices Inbox format_size keyboar…" at bounding box center [590, 158] width 1180 height 562
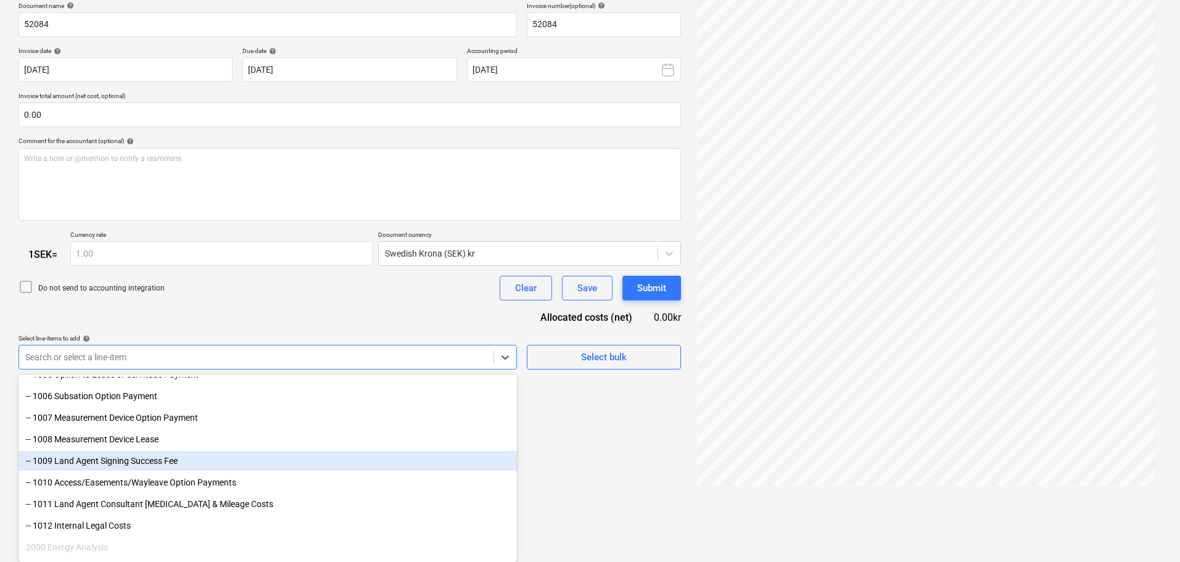
scroll to position [185, 0]
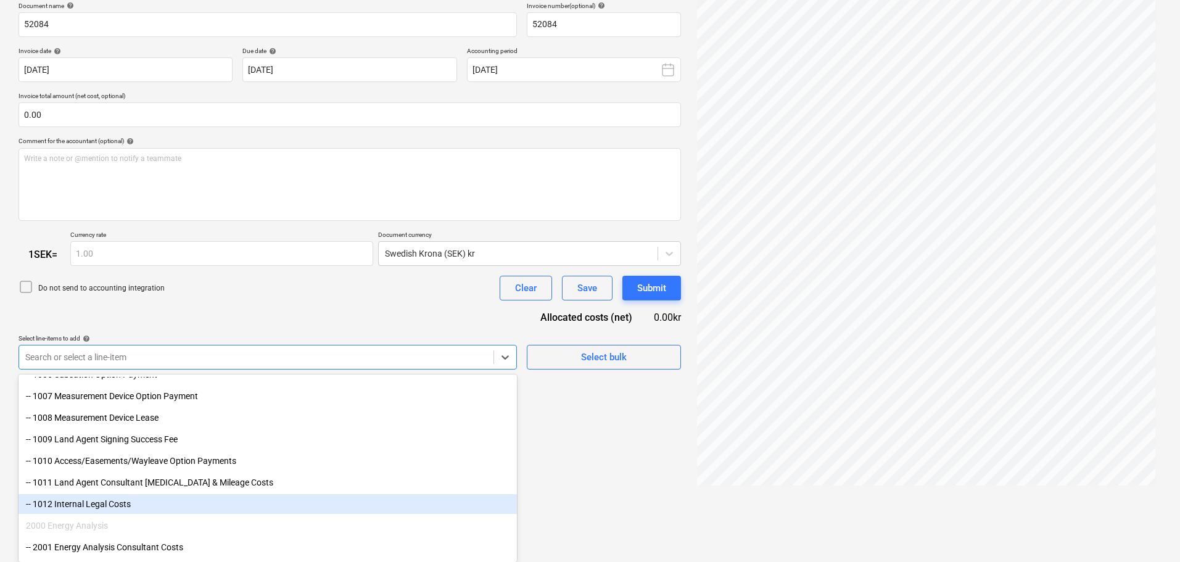
click at [99, 507] on div "-- 1012 Internal Legal Costs" at bounding box center [268, 504] width 498 height 20
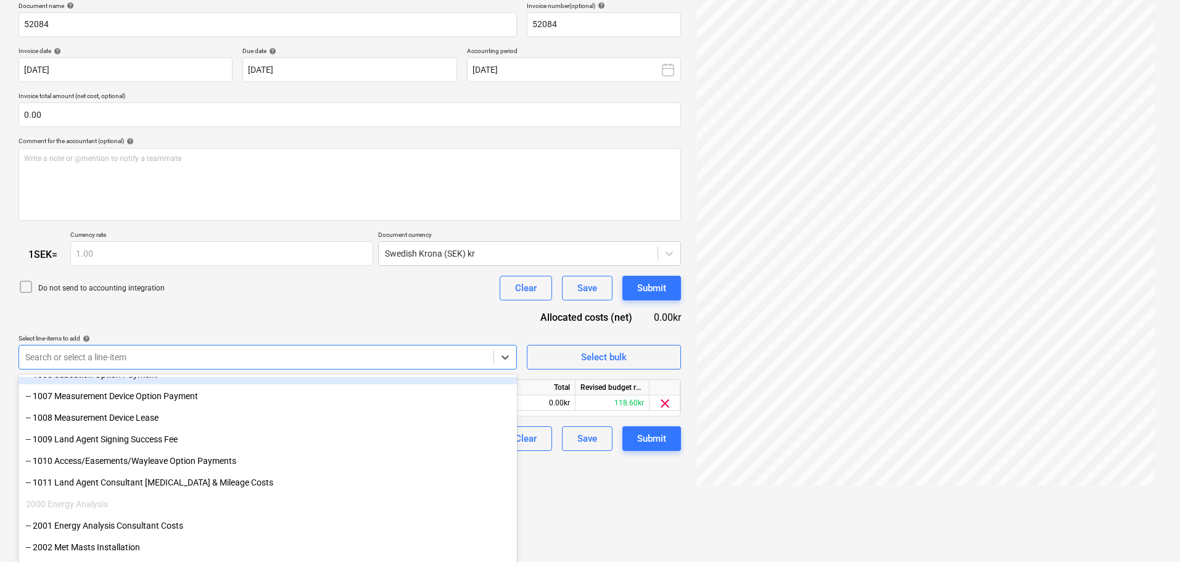
click at [223, 315] on div "Document name help 52084 Invoice number (optional) help 52084 Invoice date help…" at bounding box center [350, 227] width 662 height 450
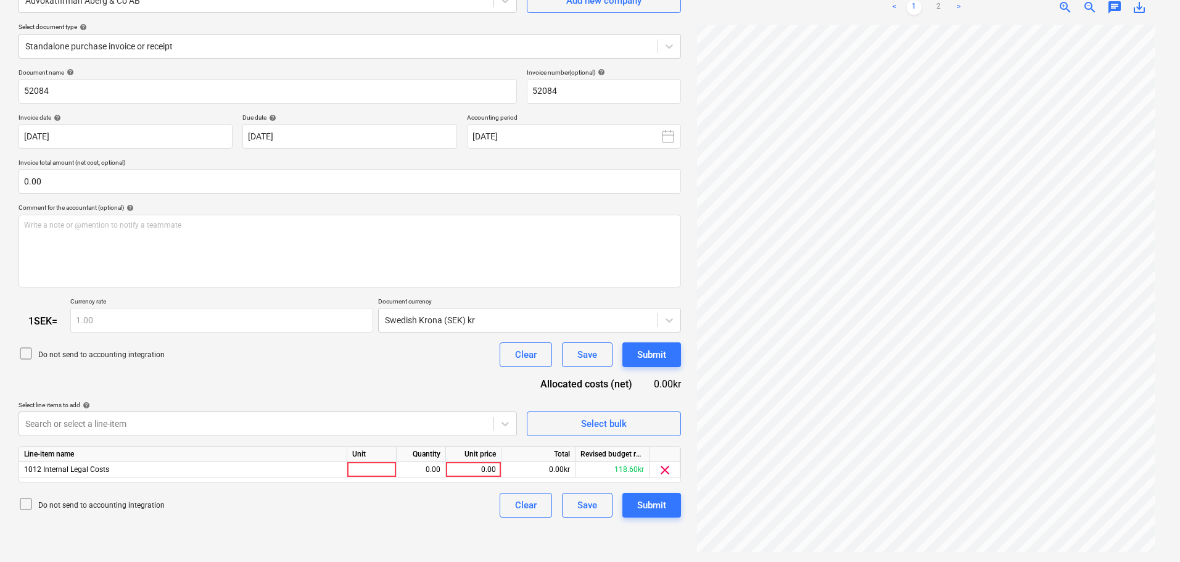
scroll to position [123, 0]
click at [489, 472] on div "0.00" at bounding box center [473, 469] width 45 height 15
type input "18900"
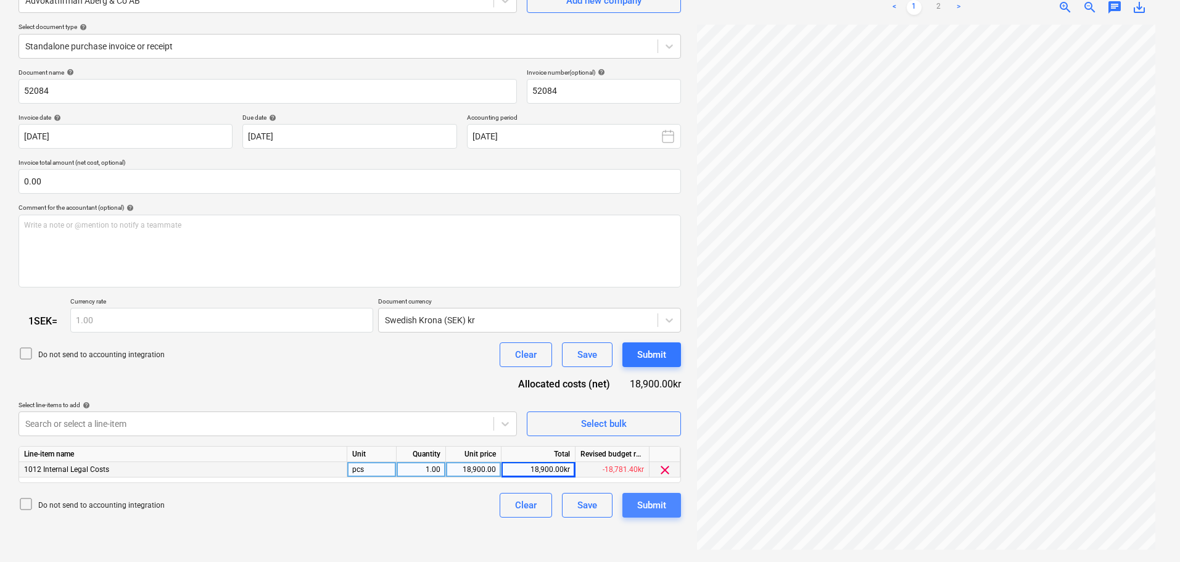
click at [664, 503] on div "Submit" at bounding box center [651, 505] width 29 height 16
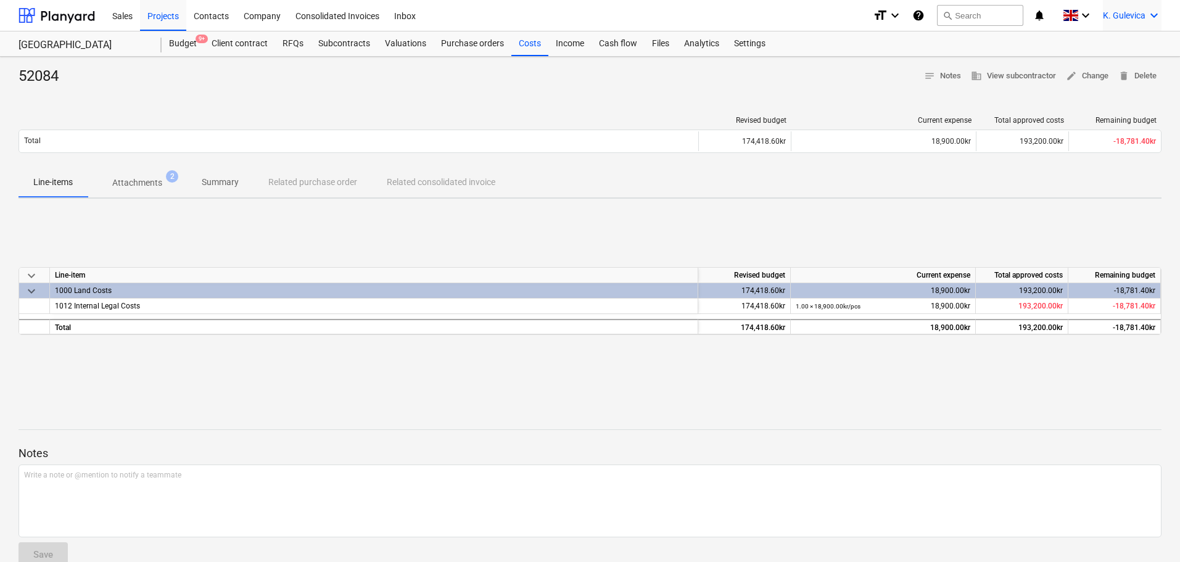
click at [1121, 17] on span "K. Gulevica" at bounding box center [1124, 15] width 43 height 10
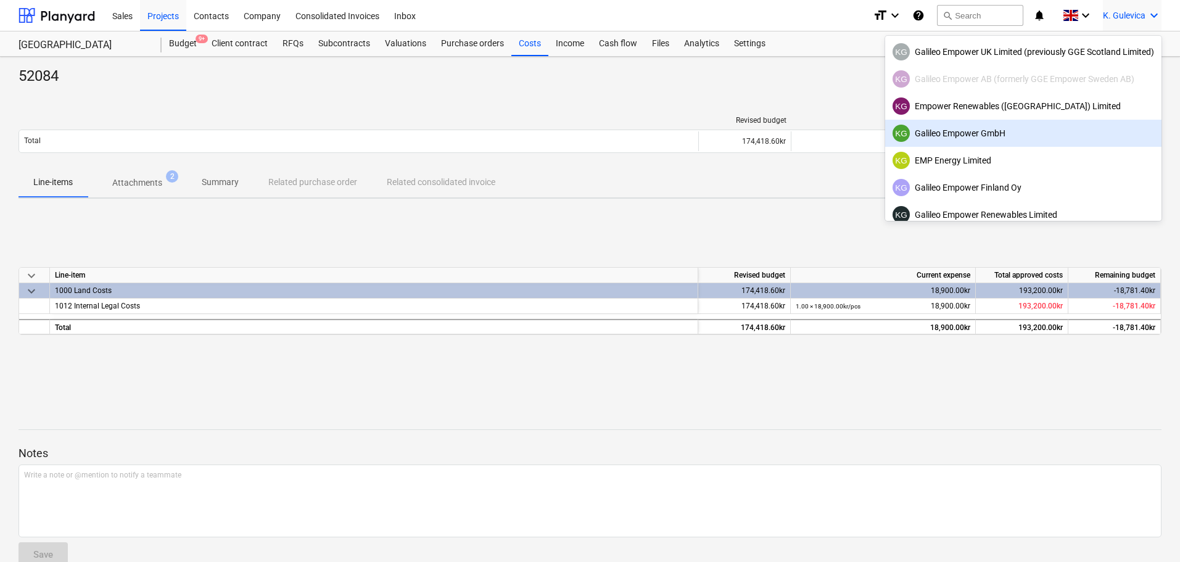
click at [970, 138] on div "KG Galileo Empower GmbH" at bounding box center [1023, 133] width 262 height 17
